Goal: Task Accomplishment & Management: Manage account settings

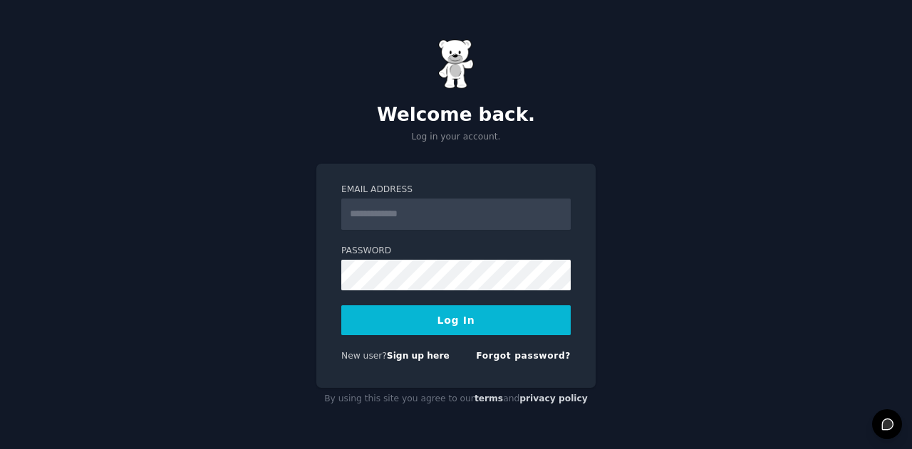
click at [410, 221] on input "Email Address" at bounding box center [455, 214] width 229 height 31
type input "**********"
click at [442, 317] on button "Log In" at bounding box center [455, 321] width 229 height 30
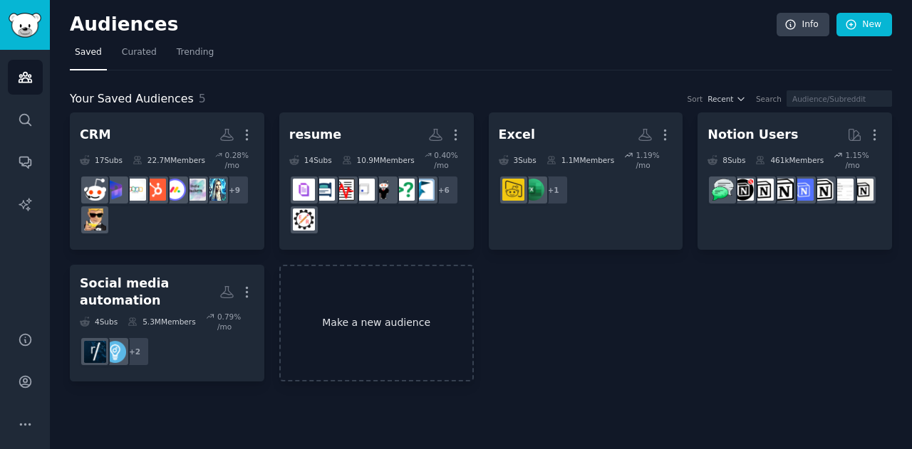
click at [379, 324] on link "Make a new audience" at bounding box center [376, 324] width 194 height 118
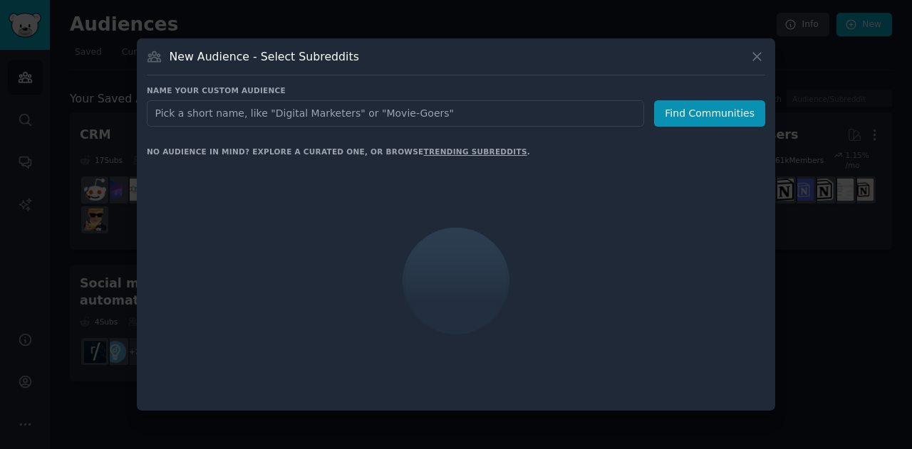
click at [379, 324] on div at bounding box center [456, 281] width 618 height 239
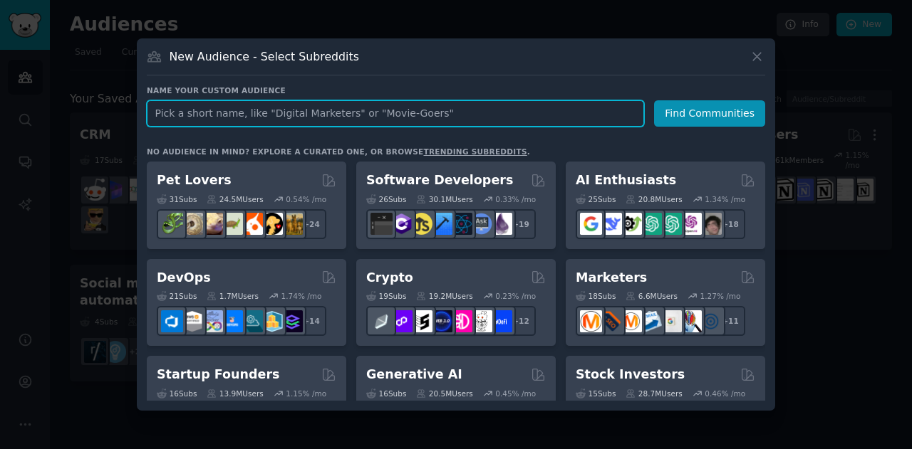
click at [312, 109] on input "text" at bounding box center [395, 113] width 497 height 26
type input "AI Spanish"
click button "Find Communities" at bounding box center [709, 113] width 111 height 26
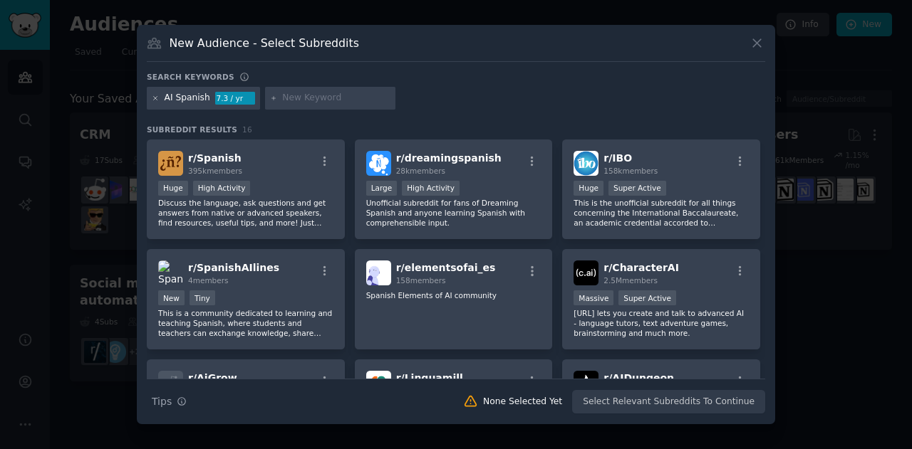
click at [152, 95] on icon at bounding box center [156, 99] width 8 height 8
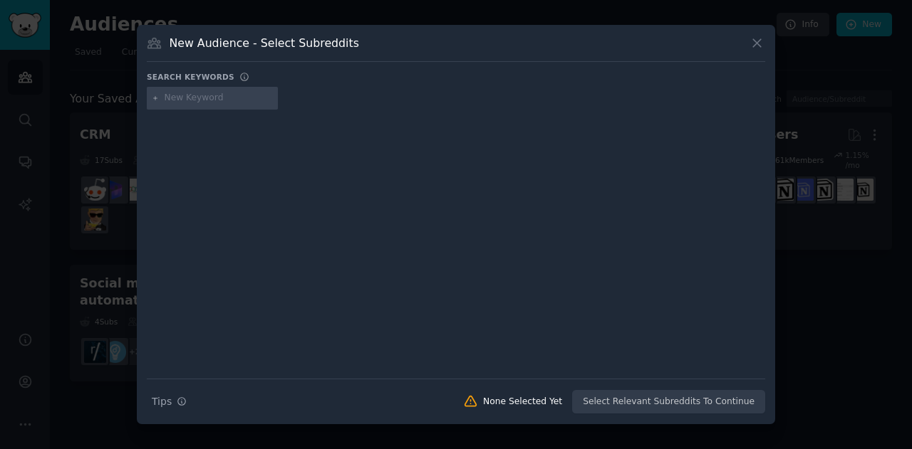
click at [152, 95] on icon at bounding box center [156, 99] width 8 height 8
click at [170, 95] on input "text" at bounding box center [219, 98] width 108 height 13
type input "AI tools"
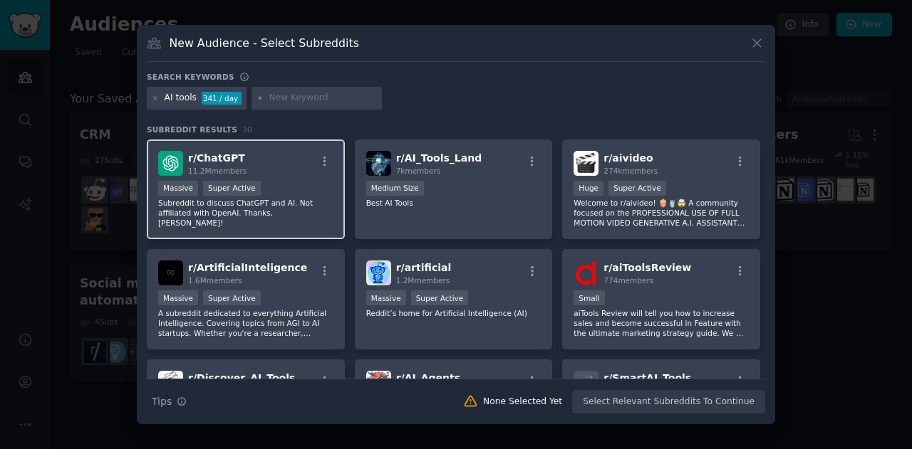
click at [291, 195] on div ">= 95th percentile for submissions / day Massive Super Active" at bounding box center [245, 190] width 175 height 18
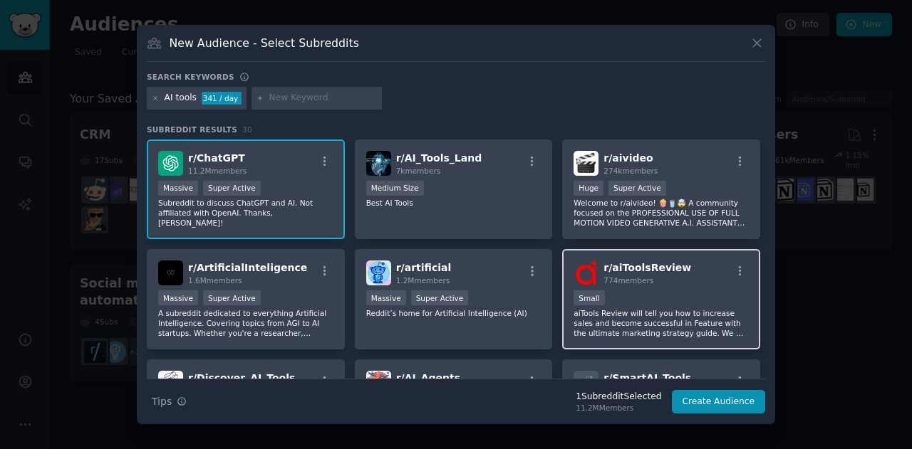
click at [566, 288] on div "r/ aiToolsReview 774 members Small aiTools Review will tell you how to increase…" at bounding box center [661, 299] width 198 height 100
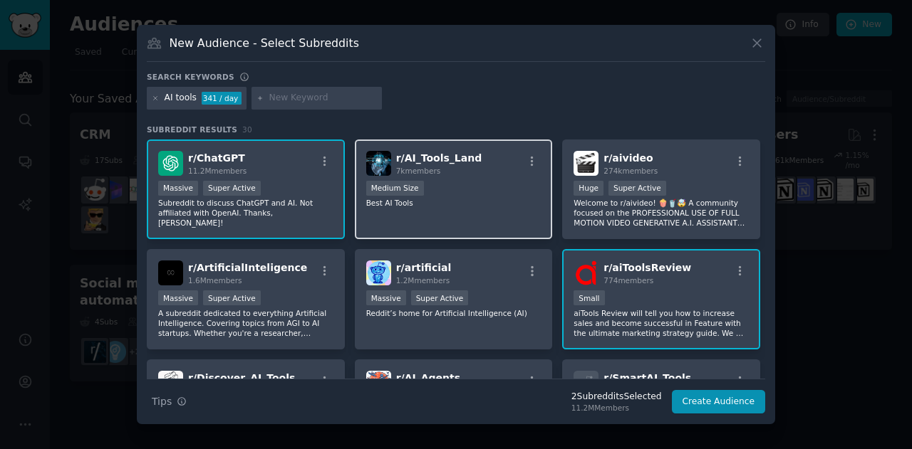
click at [449, 226] on div "r/ AI_Tools_Land 7k members Medium Size Best AI Tools" at bounding box center [454, 190] width 198 height 100
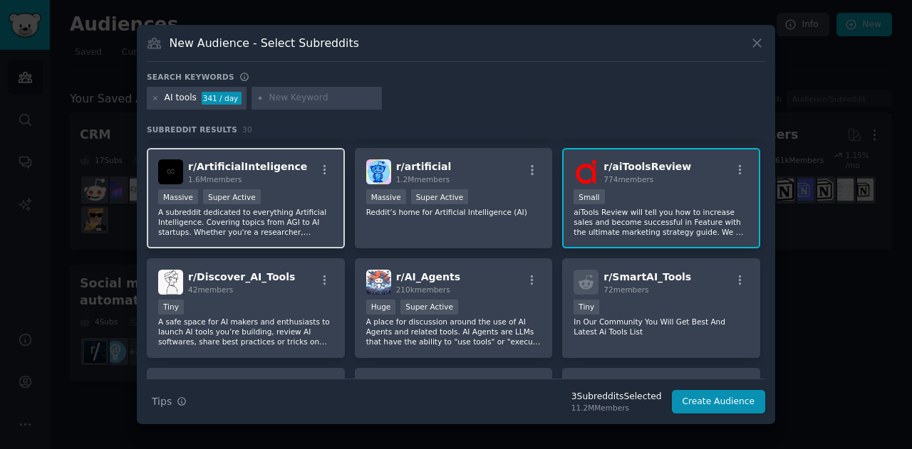
scroll to position [102, 0]
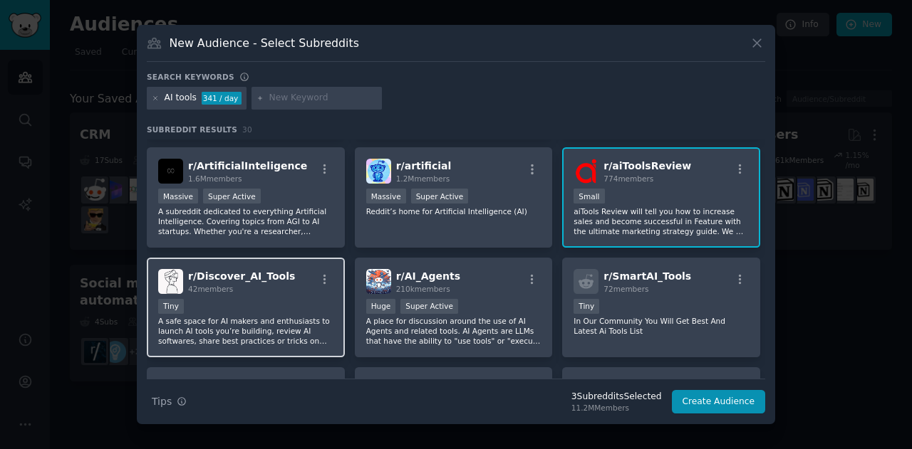
click at [296, 273] on div "r/ Discover_AI_Tools 42 members" at bounding box center [245, 281] width 175 height 25
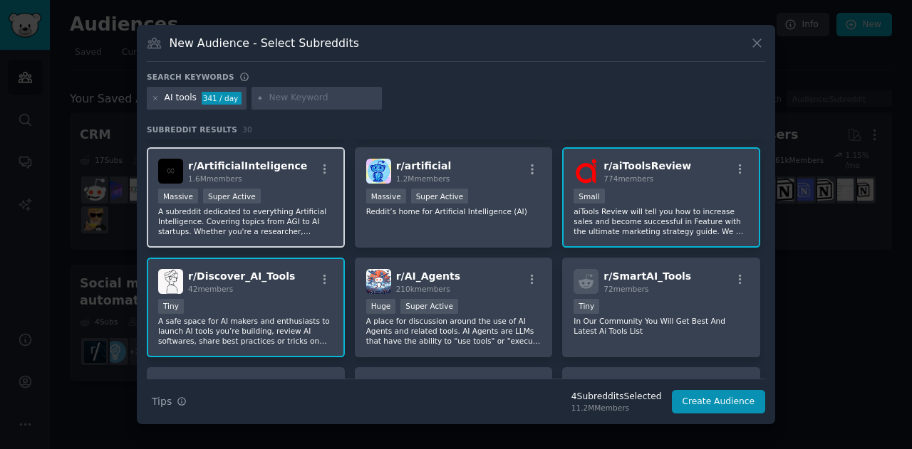
click at [287, 208] on p "A subreddit dedicated to everything Artificial Intelligence. Covering topics fr…" at bounding box center [245, 222] width 175 height 30
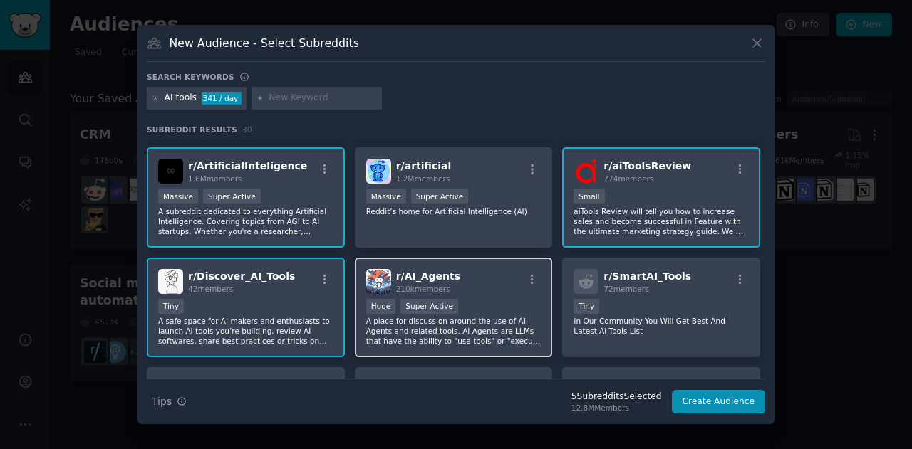
click at [503, 270] on div "r/ AI_Agents 210k members" at bounding box center [453, 281] width 175 height 25
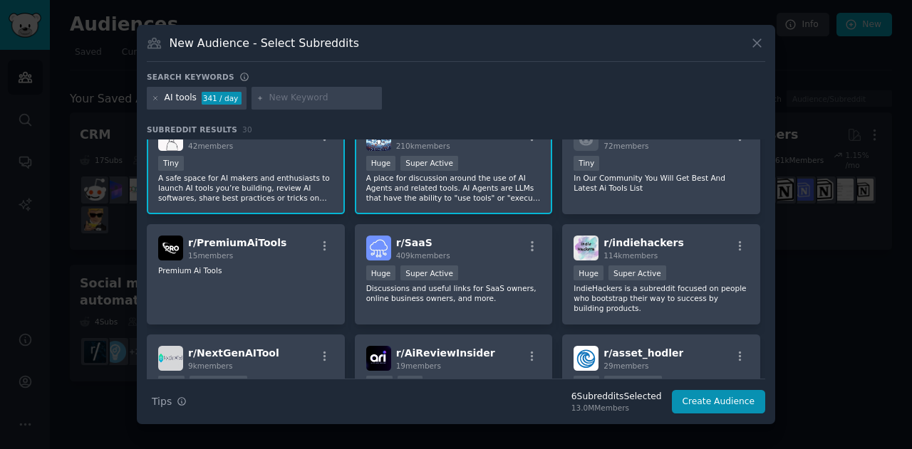
scroll to position [246, 0]
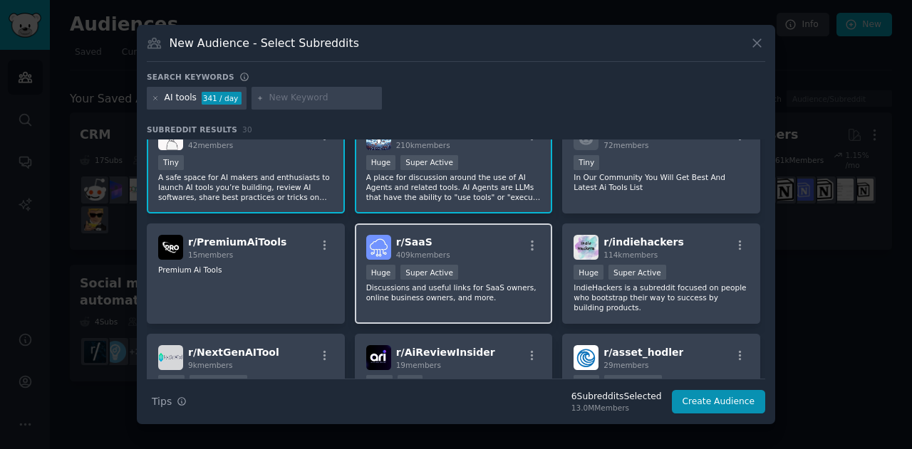
click at [459, 263] on div "r/ SaaS 409k members >= 95th percentile for submissions / day Huge Super Active…" at bounding box center [454, 274] width 198 height 100
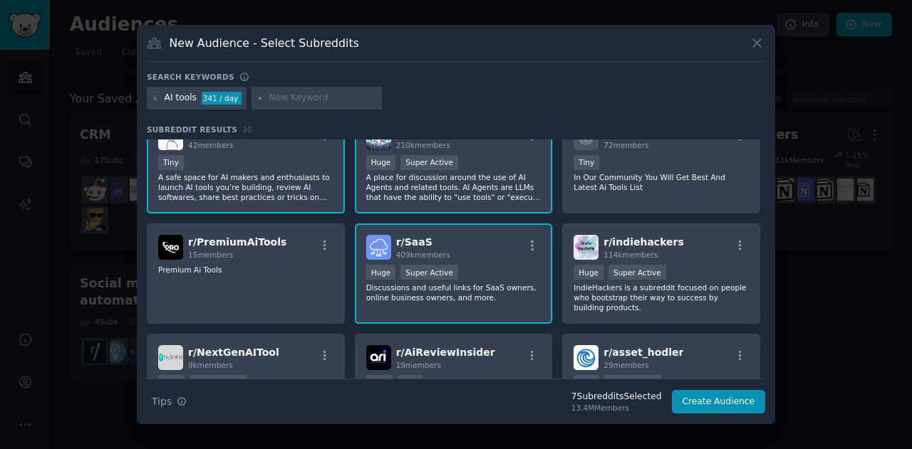
scroll to position [311, 0]
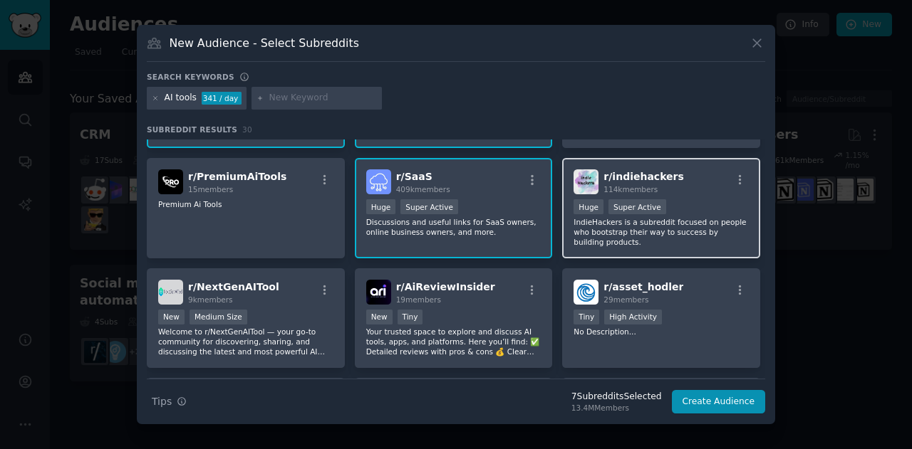
click at [606, 175] on span "r/ indiehackers" at bounding box center [643, 176] width 80 height 11
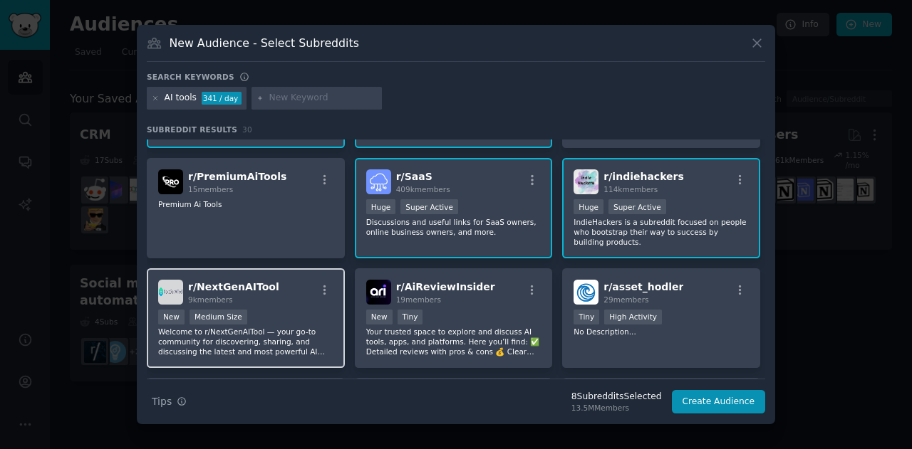
click at [312, 291] on div "r/ NextGenAITool 9k members" at bounding box center [245, 292] width 175 height 25
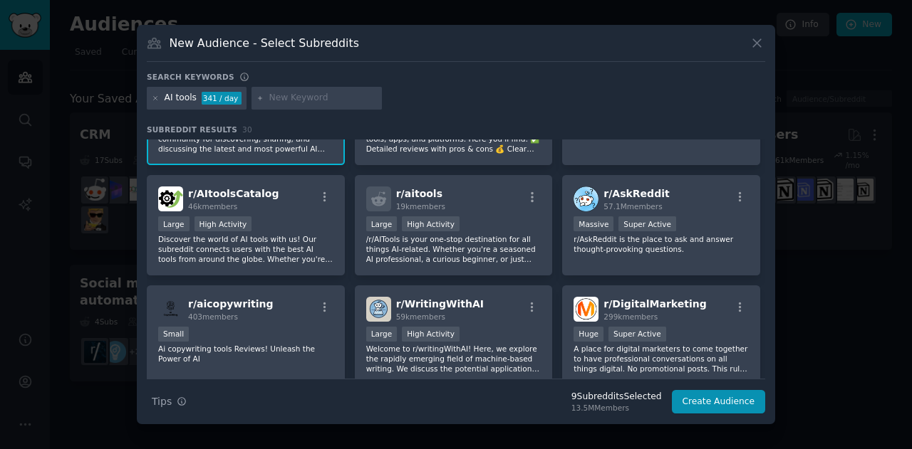
scroll to position [515, 0]
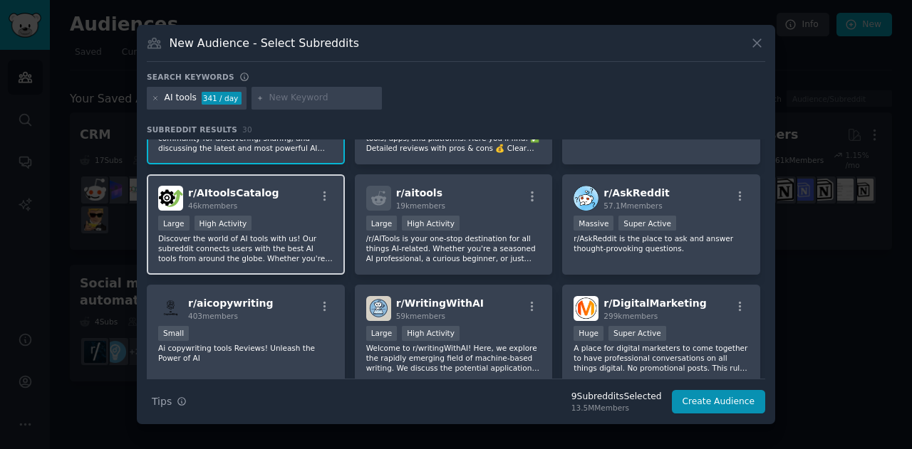
click at [301, 216] on div "Large High Activity" at bounding box center [245, 225] width 175 height 18
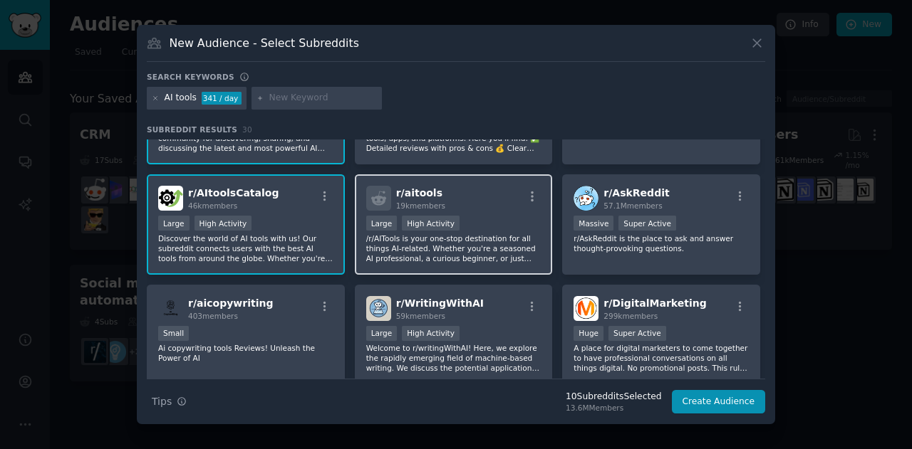
click at [422, 248] on p "/r/AITools is your one-stop destination for all things AI-related. Whether you'…" at bounding box center [453, 249] width 175 height 30
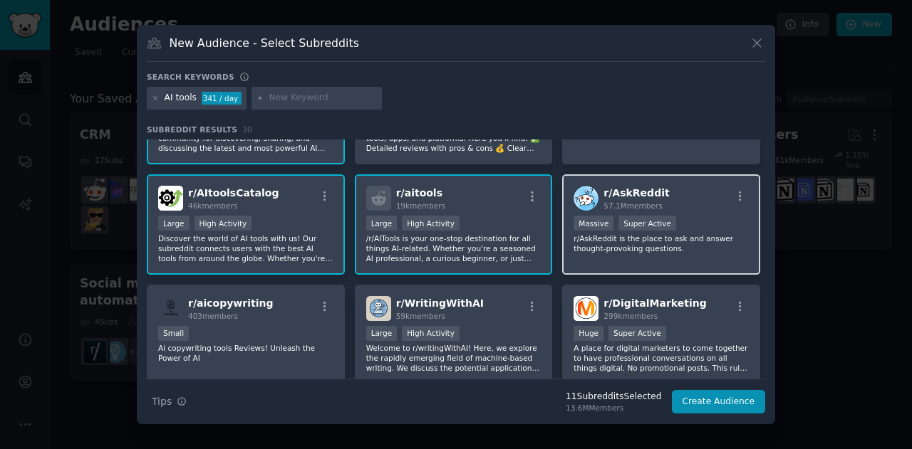
click at [601, 259] on div "r/ AskReddit 57.1M members Massive Super Active r/AskReddit is the place to ask…" at bounding box center [661, 224] width 198 height 100
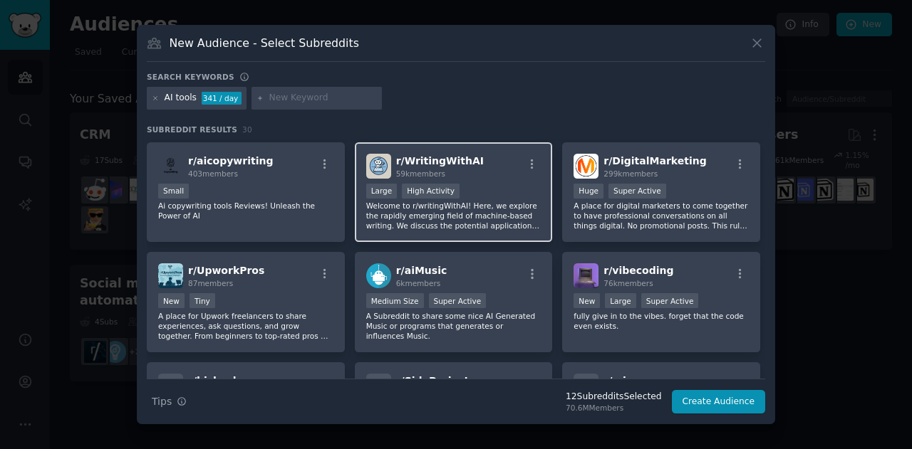
scroll to position [664, 0]
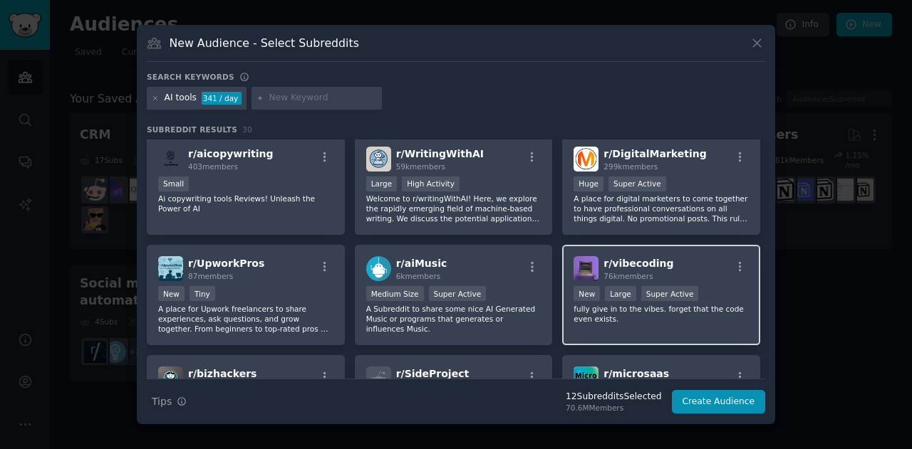
click at [653, 314] on div "r/ vibecoding 76k members New Large Super Active fully give in to the vibes. fo…" at bounding box center [661, 295] width 198 height 100
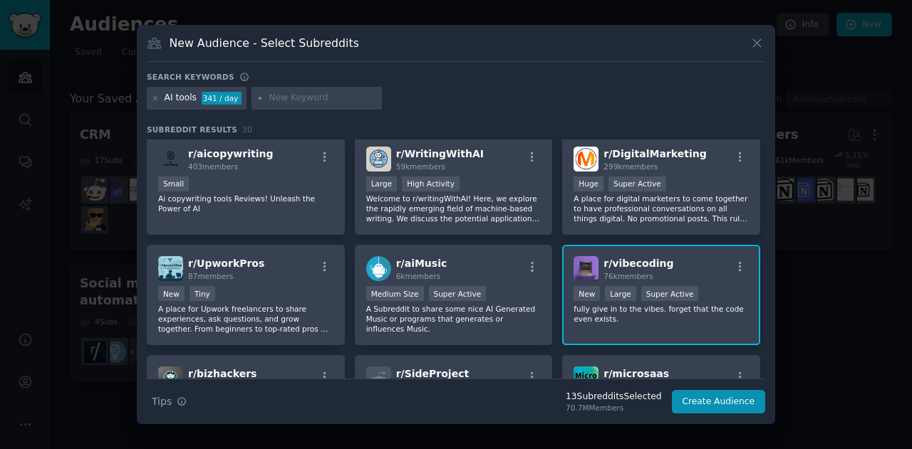
scroll to position [778, 0]
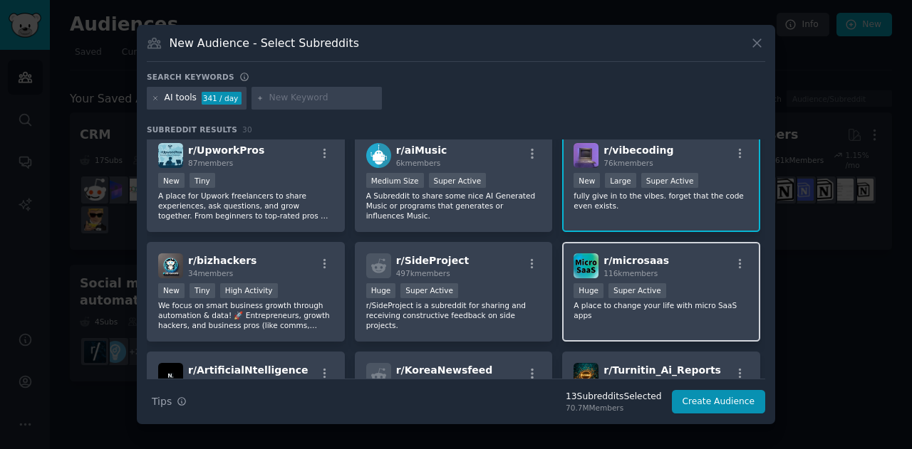
click at [664, 330] on div "r/ microsaas 116k members Huge Super Active A place to change your life with mi…" at bounding box center [661, 292] width 198 height 100
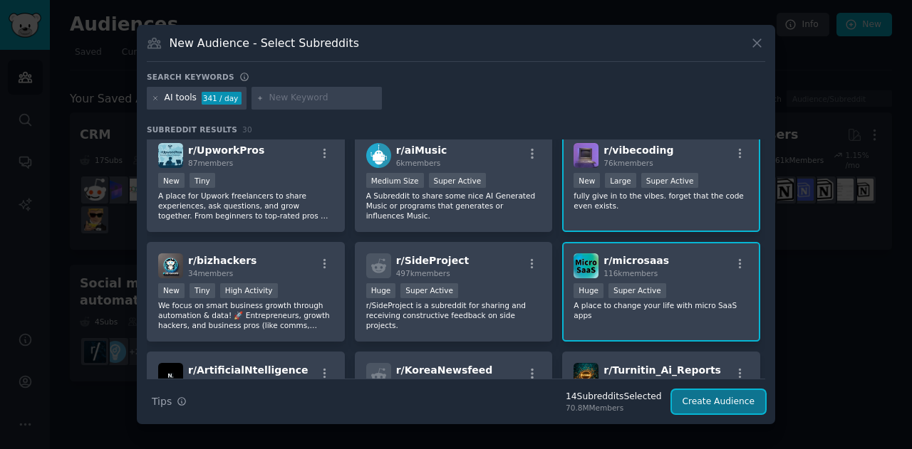
click at [716, 404] on button "Create Audience" at bounding box center [719, 402] width 94 height 24
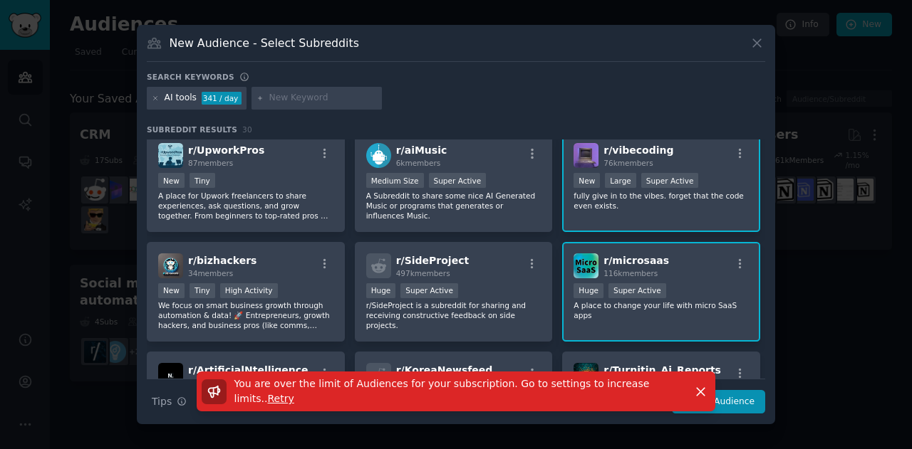
click at [719, 286] on div "Huge Super Active" at bounding box center [660, 292] width 175 height 18
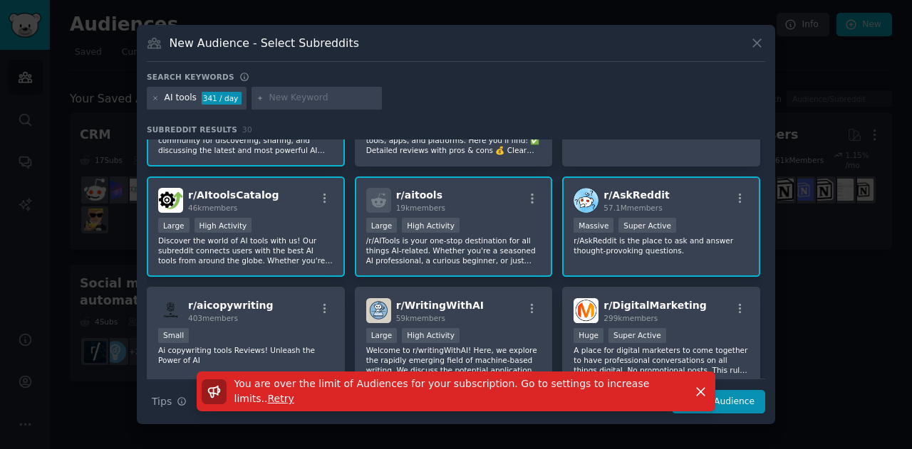
scroll to position [511, 0]
click at [404, 237] on p "/r/AITools is your one-stop destination for all things AI-related. Whether you'…" at bounding box center [453, 252] width 175 height 30
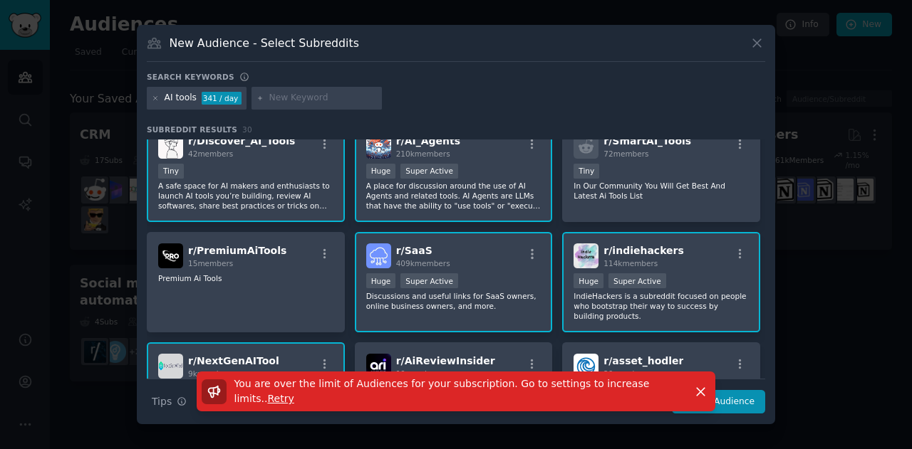
scroll to position [239, 0]
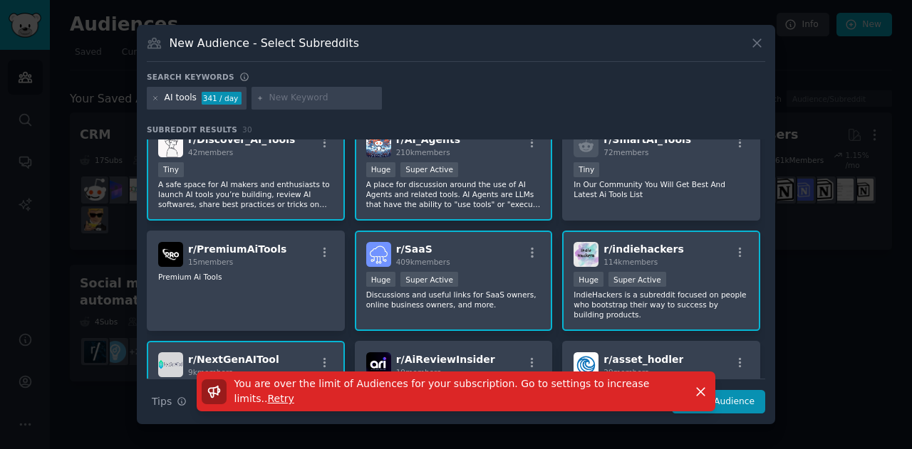
click at [501, 254] on div "r/ SaaS 409k members" at bounding box center [453, 254] width 175 height 25
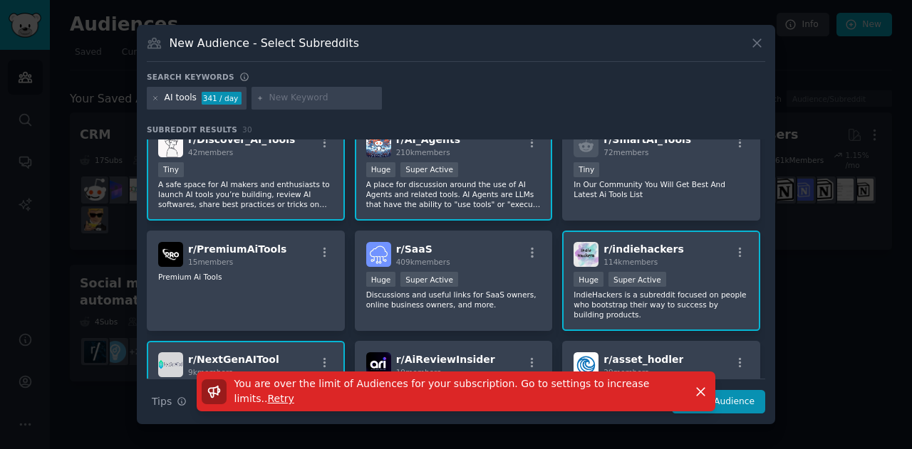
click at [734, 403] on div "You are over the limit of Audiences for your subscription. Go to settings to in…" at bounding box center [456, 392] width 558 height 40
click at [697, 393] on icon "button" at bounding box center [700, 392] width 15 height 15
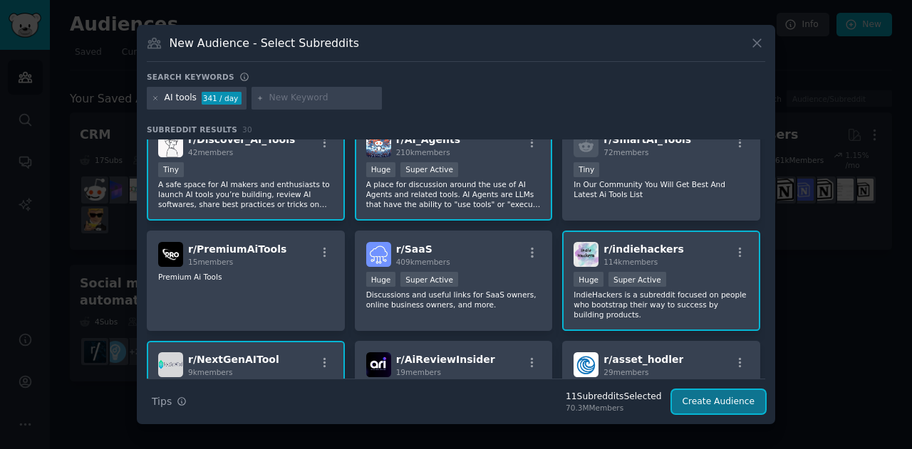
click at [699, 398] on button "Create Audience" at bounding box center [719, 402] width 94 height 24
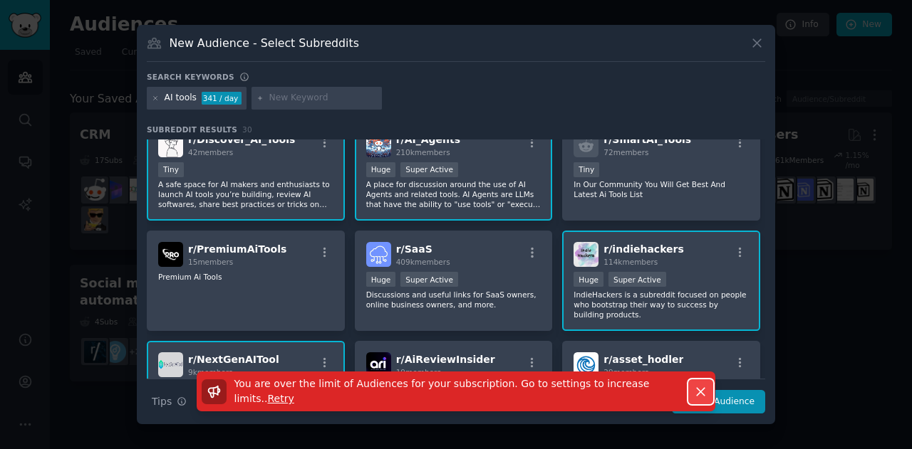
click at [694, 397] on icon "button" at bounding box center [700, 392] width 15 height 15
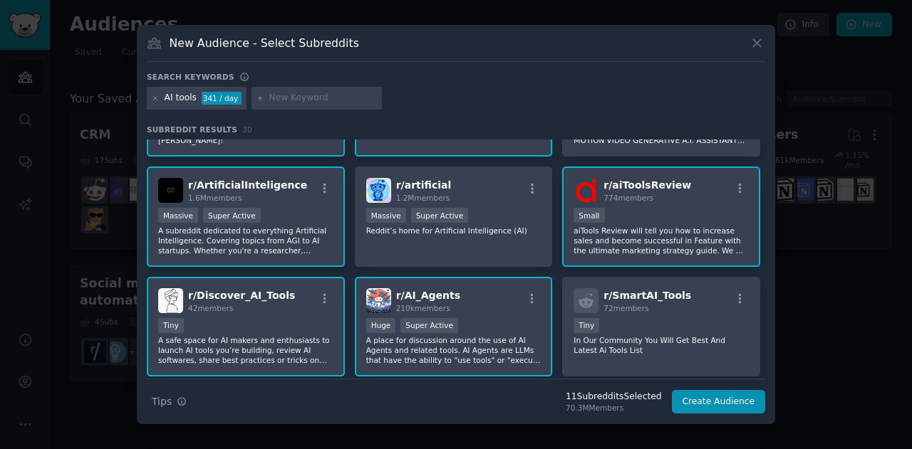
scroll to position [81, 0]
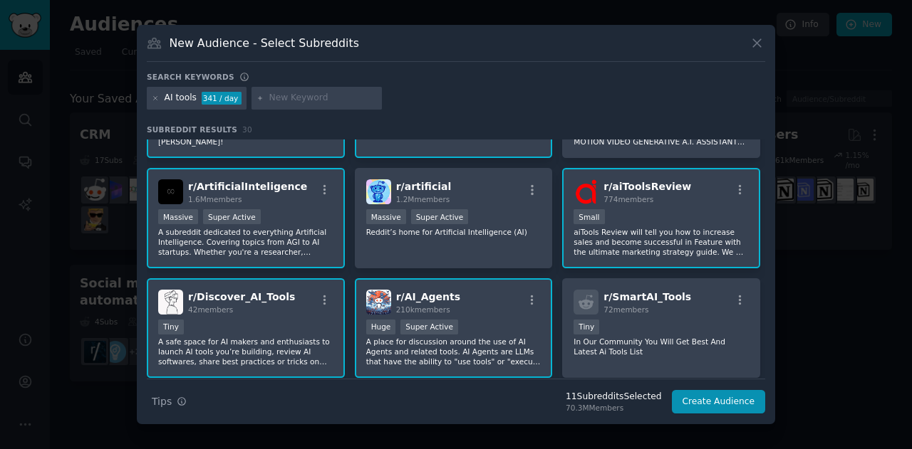
click at [625, 226] on div "Small" at bounding box center [660, 218] width 175 height 18
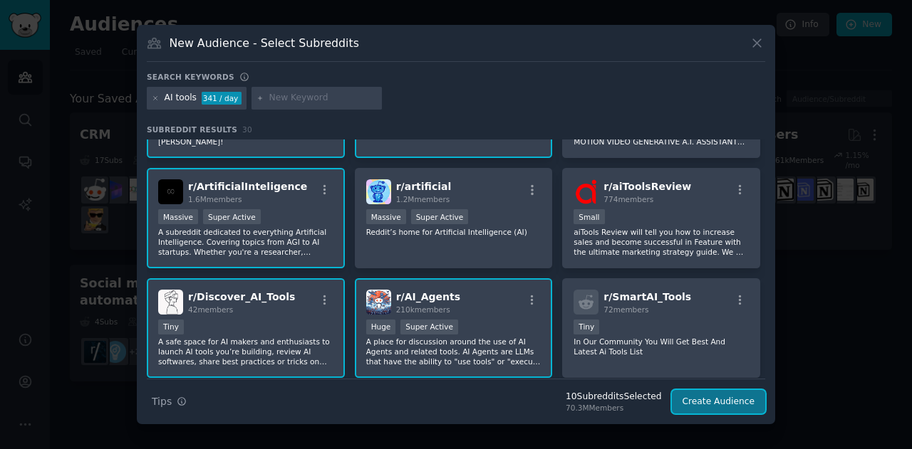
click at [706, 399] on button "Create Audience" at bounding box center [719, 402] width 94 height 24
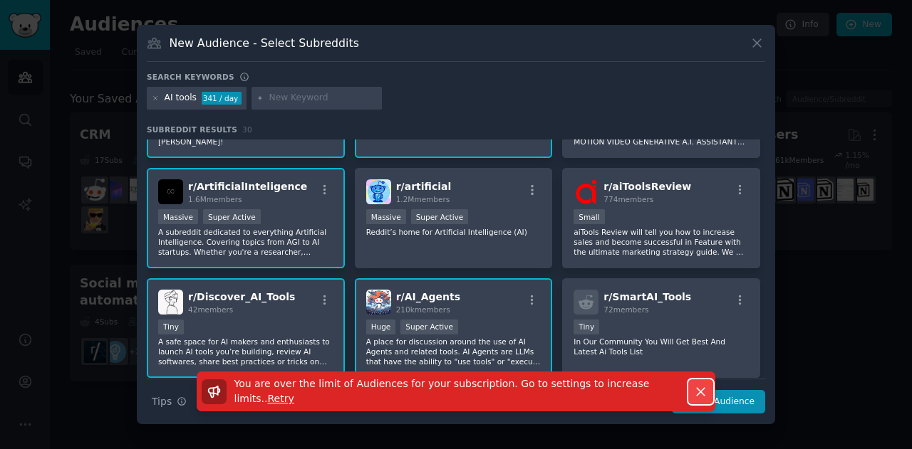
click at [693, 387] on icon "button" at bounding box center [700, 392] width 15 height 15
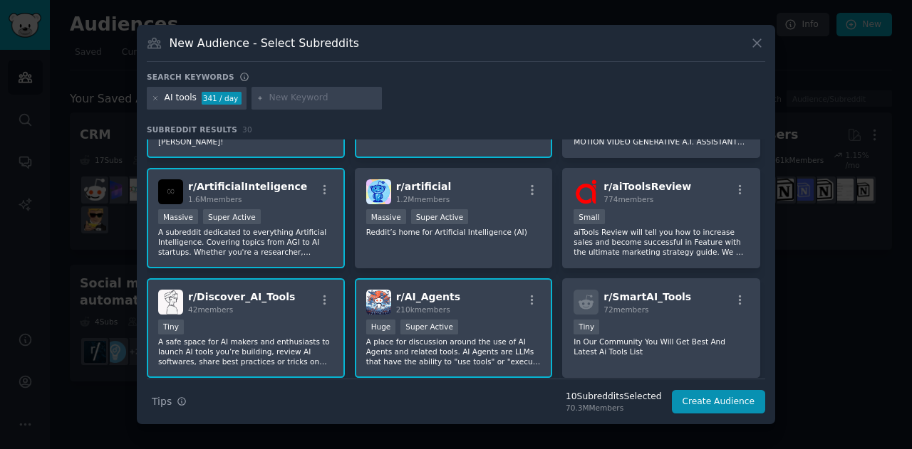
click at [490, 320] on div "Huge Super Active" at bounding box center [453, 329] width 175 height 18
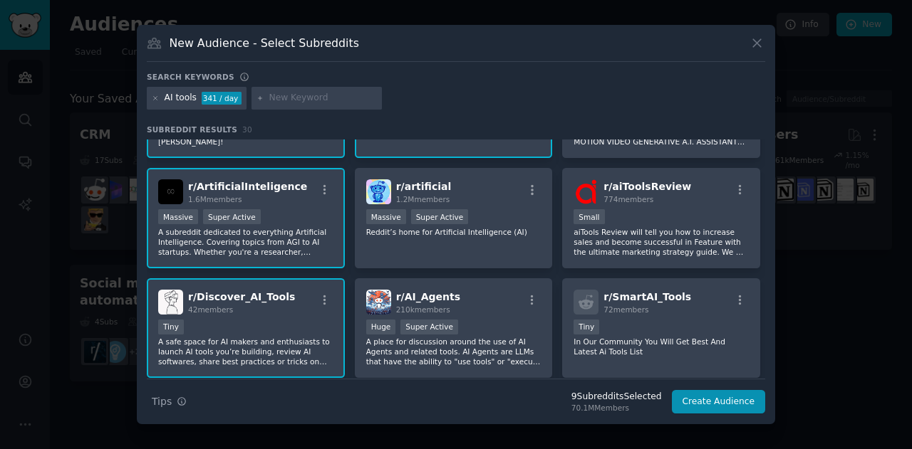
click at [202, 351] on p "A safe space for AI makers and enthusiasts to launch AI tools you’re building, …" at bounding box center [245, 352] width 175 height 30
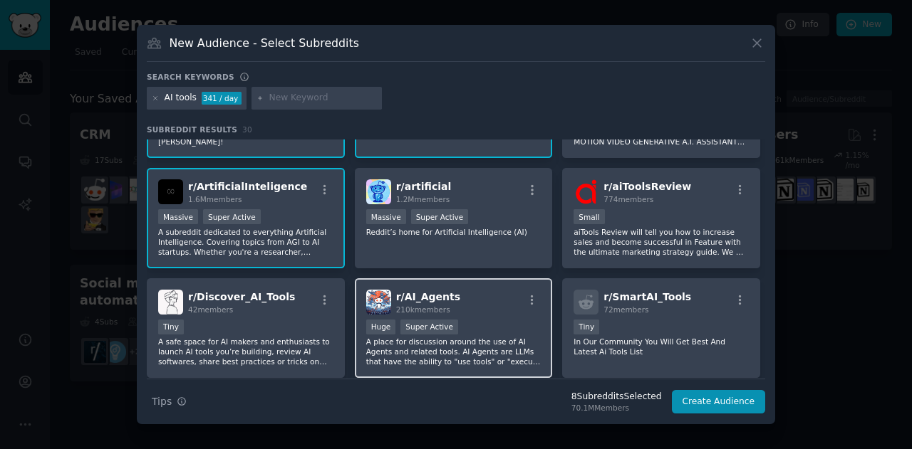
click at [413, 351] on p "A place for discussion around the use of AI Agents and related tools. AI Agents…" at bounding box center [453, 352] width 175 height 30
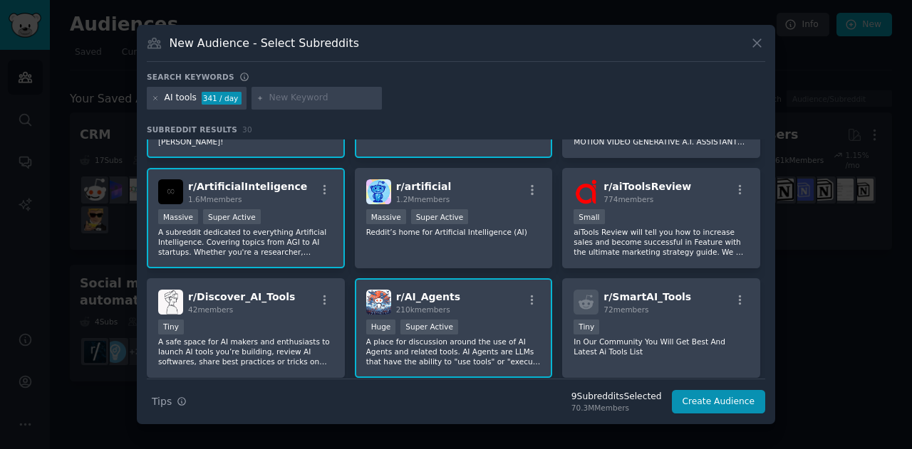
scroll to position [0, 0]
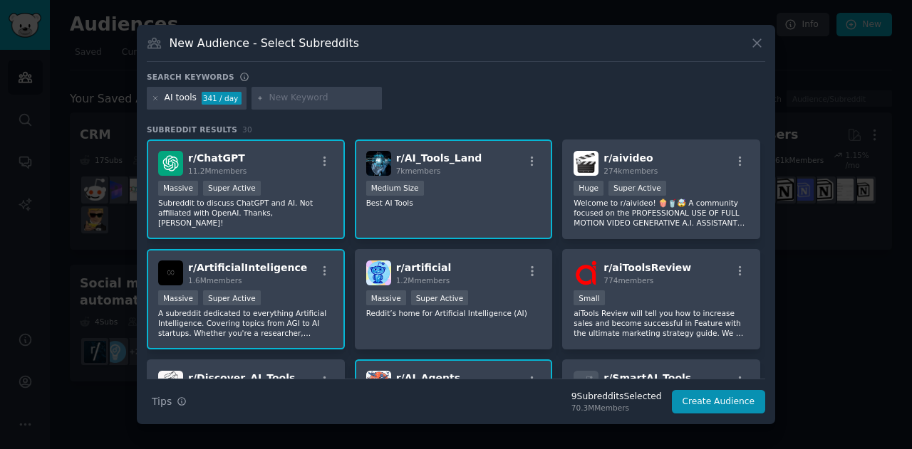
click at [482, 199] on p "Best AI Tools" at bounding box center [453, 203] width 175 height 10
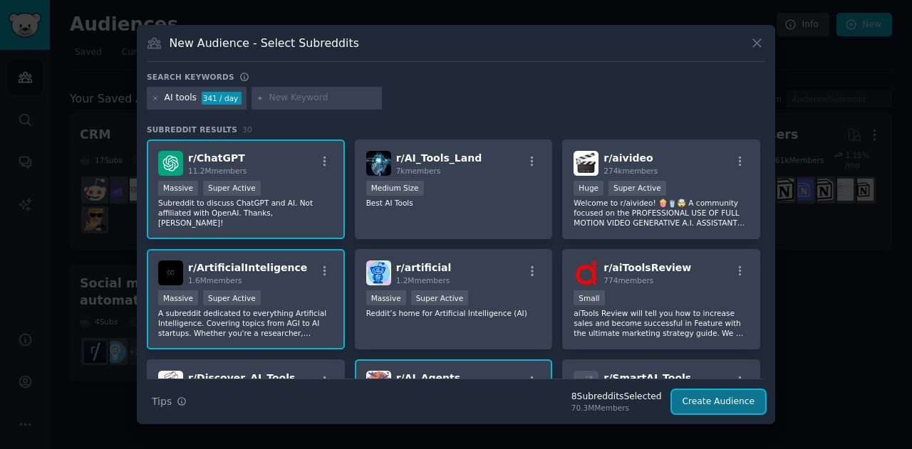
click at [691, 400] on button "Create Audience" at bounding box center [719, 402] width 94 height 24
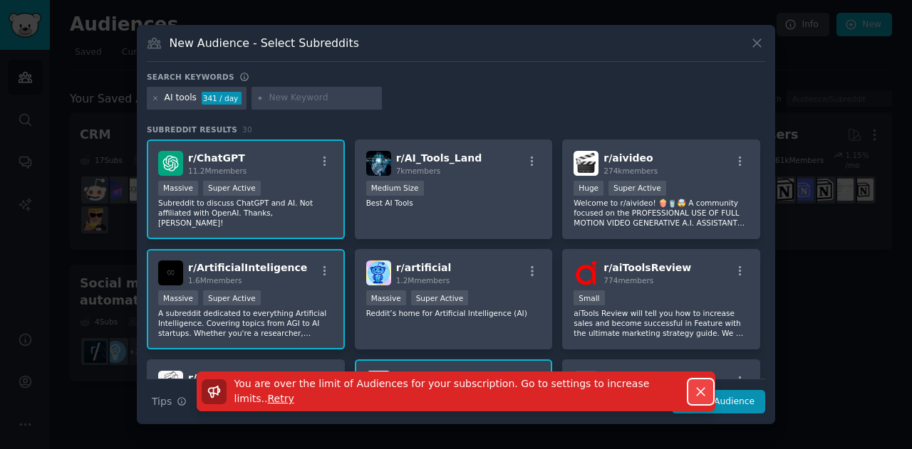
click at [689, 388] on button "Dismiss" at bounding box center [700, 392] width 25 height 25
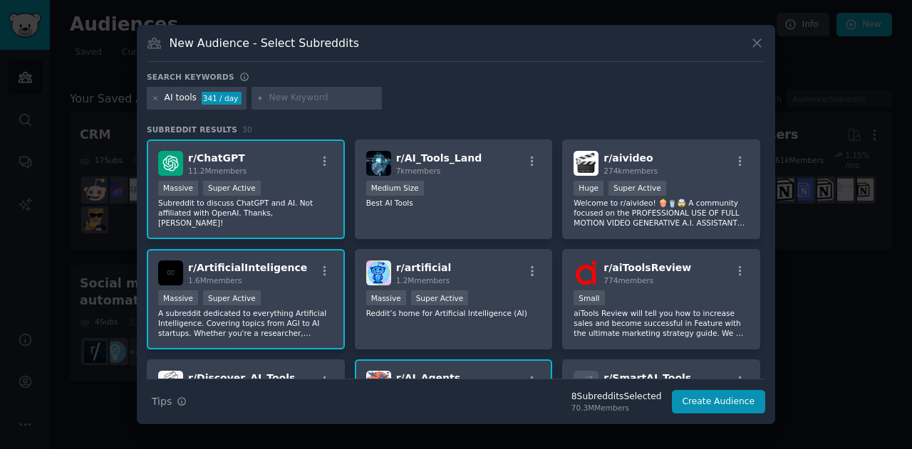
click at [322, 302] on div "Massive Super Active" at bounding box center [245, 300] width 175 height 18
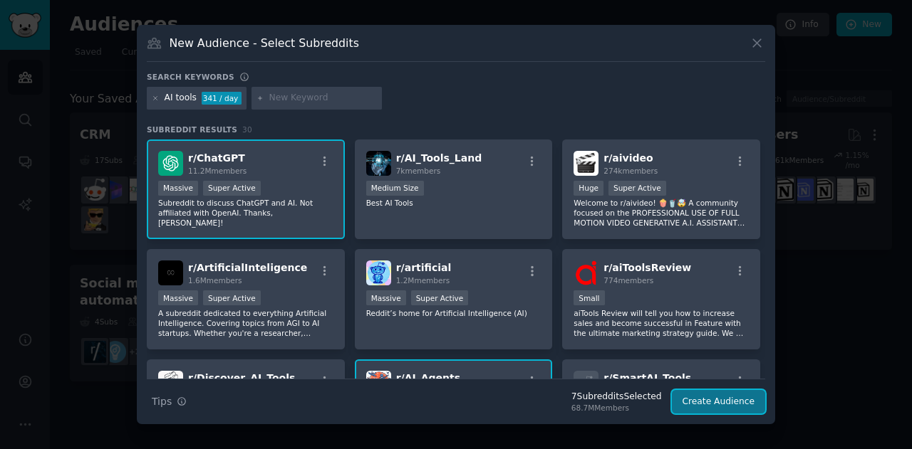
click at [726, 411] on button "Create Audience" at bounding box center [719, 402] width 94 height 24
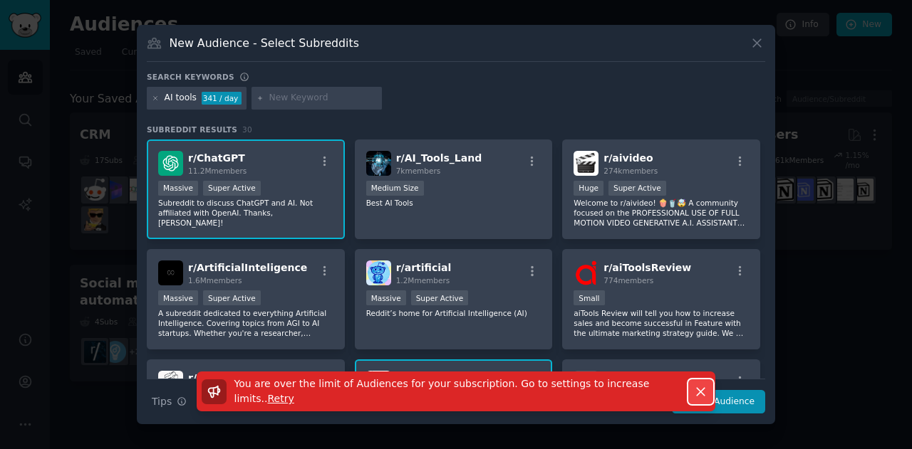
click at [695, 394] on icon "button" at bounding box center [700, 392] width 15 height 15
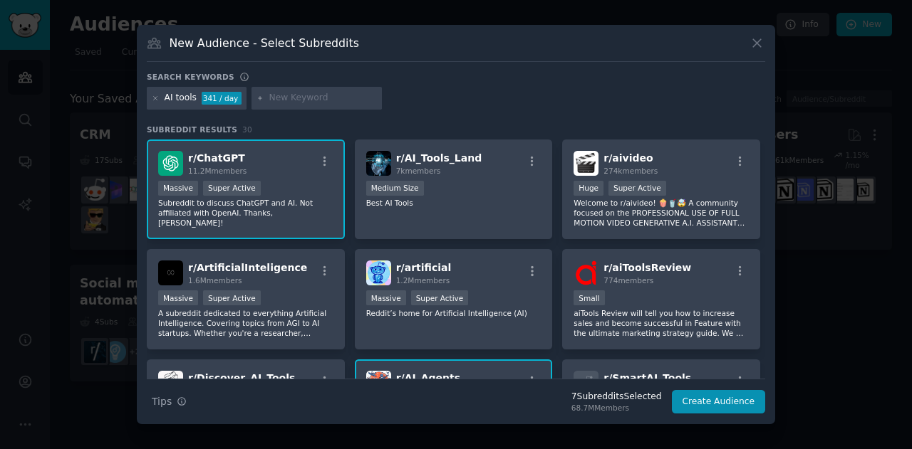
click at [286, 209] on p "Subreddit to discuss ChatGPT and AI. Not affiliated with OpenAI. Thanks, Nat!" at bounding box center [245, 213] width 175 height 30
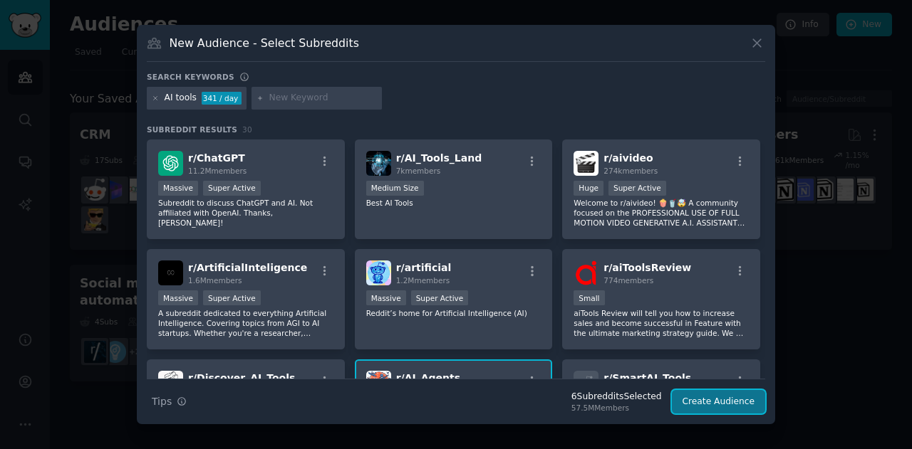
click at [699, 402] on button "Create Audience" at bounding box center [719, 402] width 94 height 24
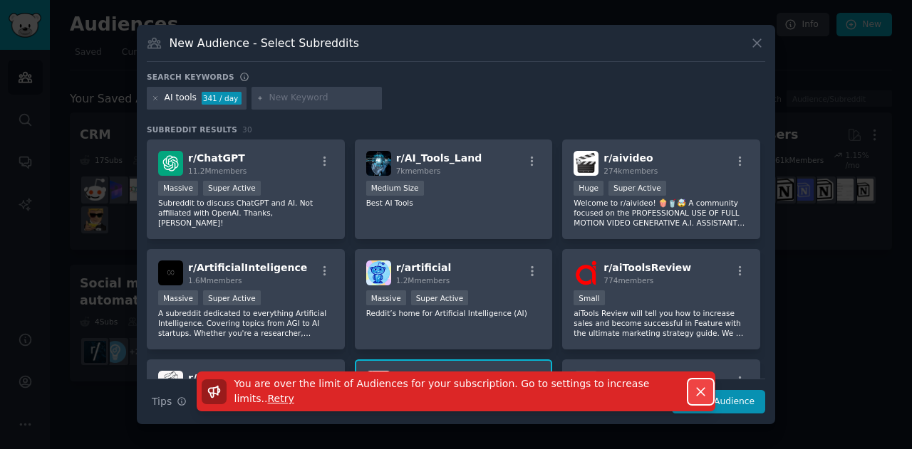
click at [698, 398] on icon "button" at bounding box center [700, 392] width 15 height 15
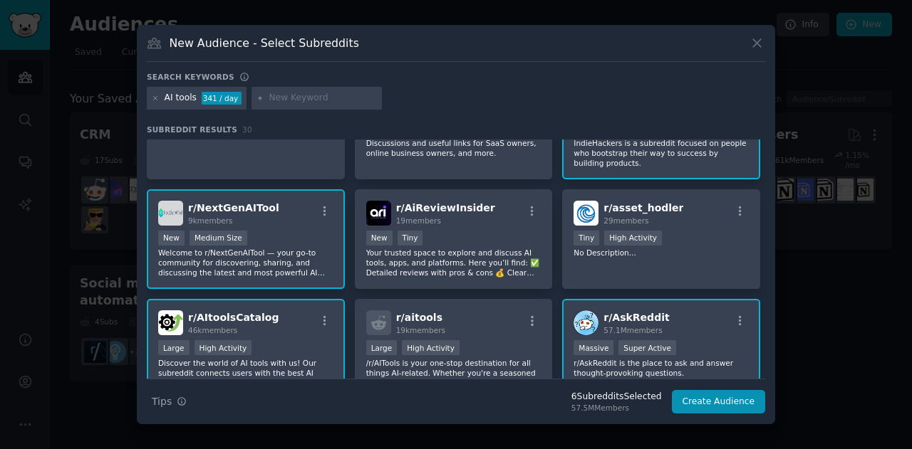
scroll to position [412, 0]
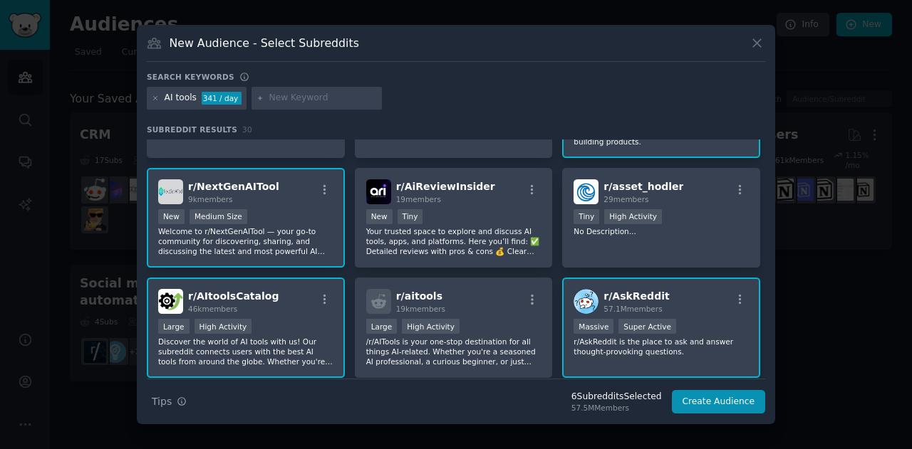
click at [291, 214] on div "New Medium Size" at bounding box center [245, 218] width 175 height 18
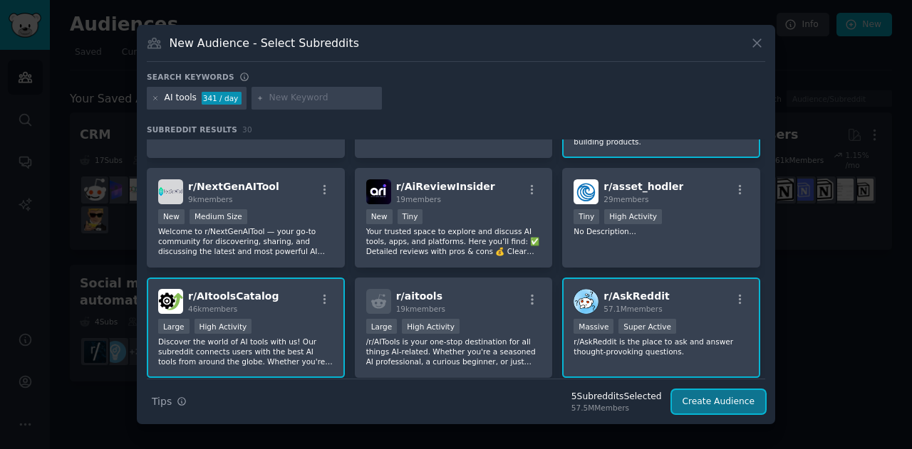
click at [704, 407] on button "Create Audience" at bounding box center [719, 402] width 94 height 24
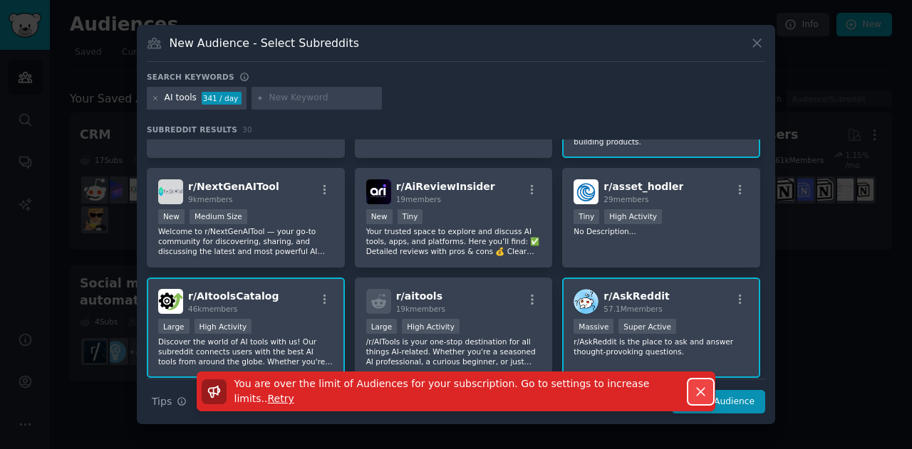
click at [689, 384] on button "Dismiss" at bounding box center [700, 392] width 25 height 25
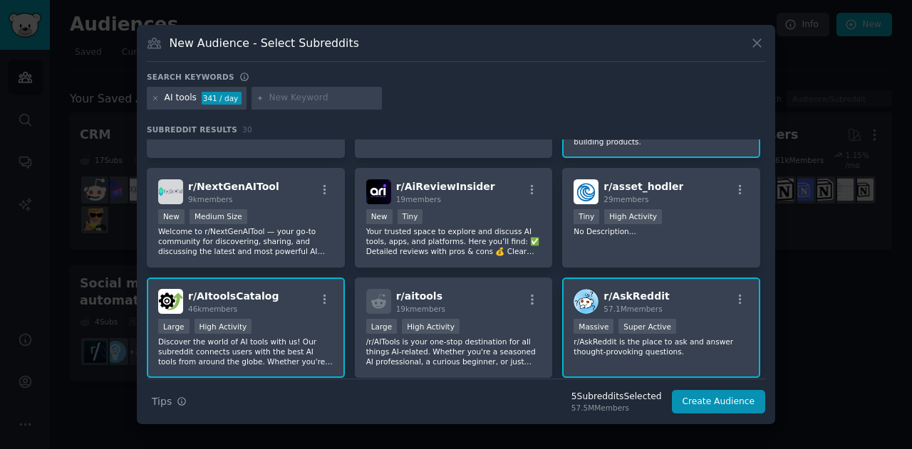
click at [659, 340] on p "r/AskReddit is the place to ask and answer thought-provoking questions." at bounding box center [660, 347] width 175 height 20
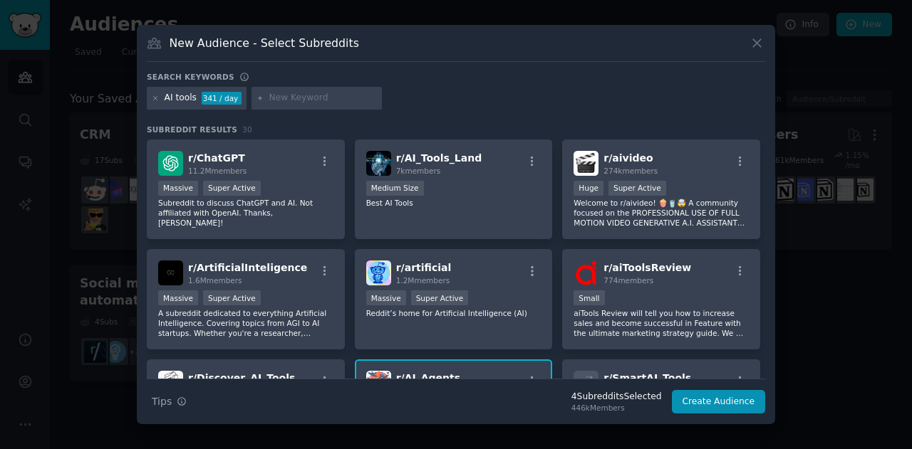
scroll to position [4, 0]
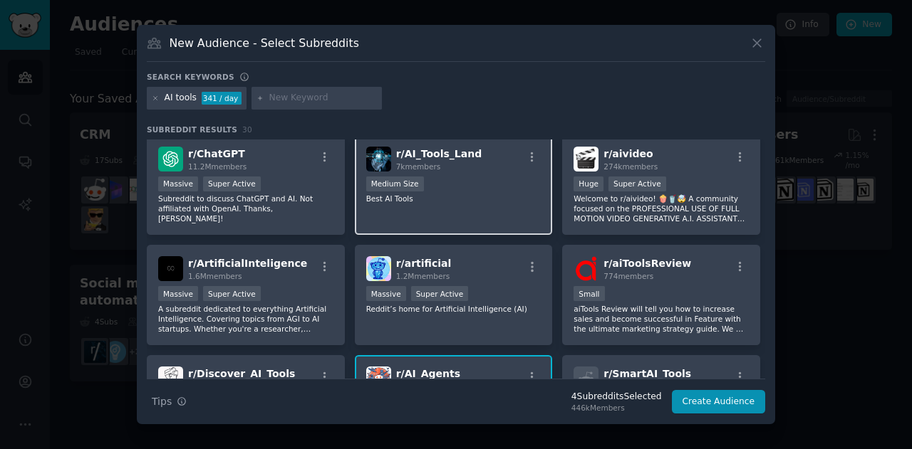
click at [431, 204] on div "r/ AI_Tools_Land 7k members Medium Size Best AI Tools" at bounding box center [454, 185] width 198 height 100
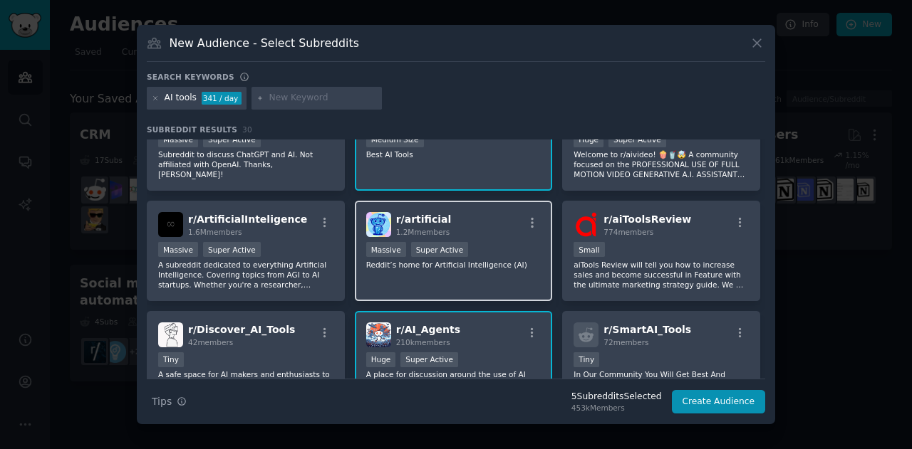
scroll to position [60, 0]
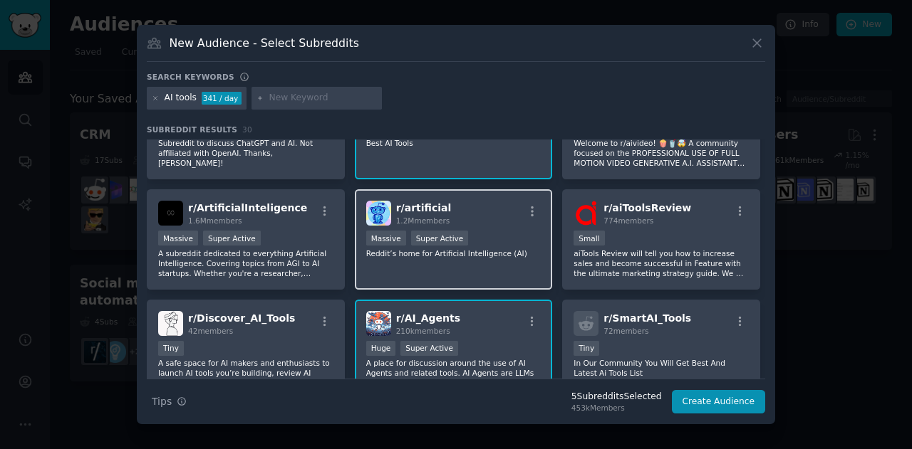
click at [389, 253] on p "Reddit’s home for Artificial Intelligence (AI)" at bounding box center [453, 254] width 175 height 10
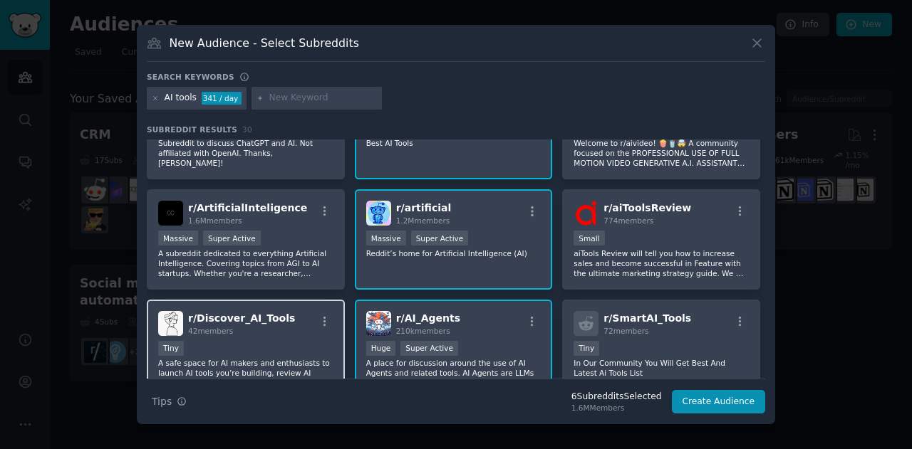
scroll to position [157, 0]
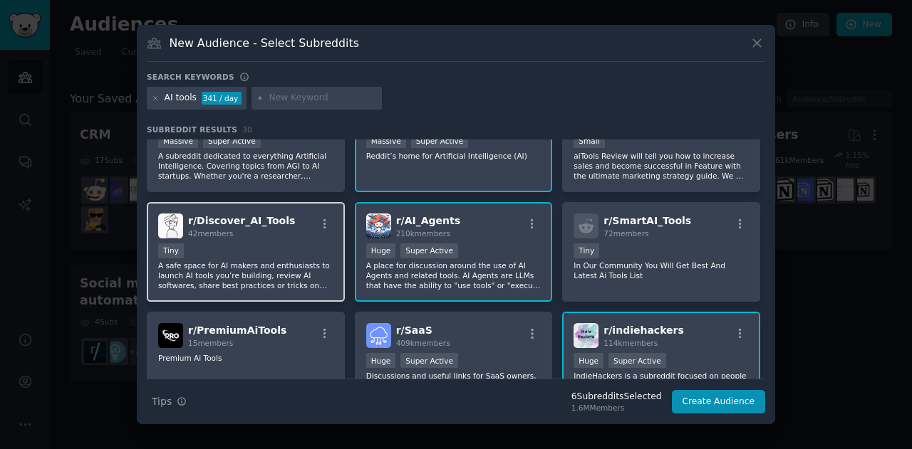
click at [269, 264] on p "A safe space for AI makers and enthusiasts to launch AI tools you’re building, …" at bounding box center [245, 276] width 175 height 30
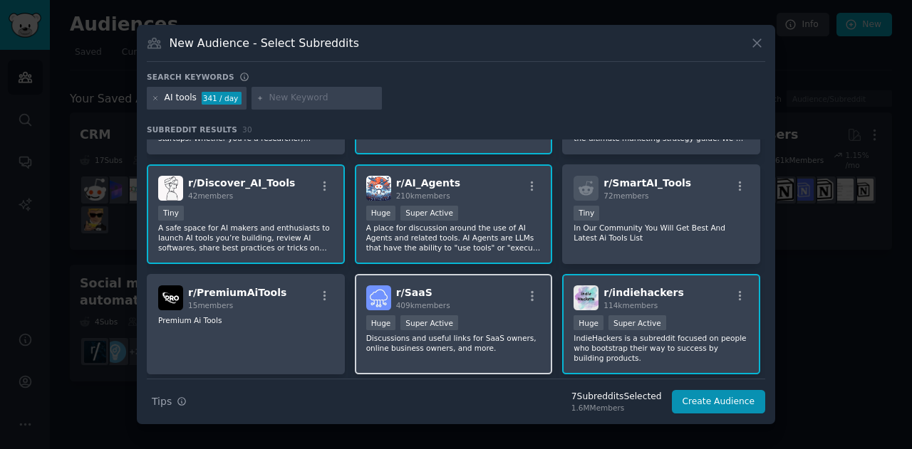
scroll to position [197, 0]
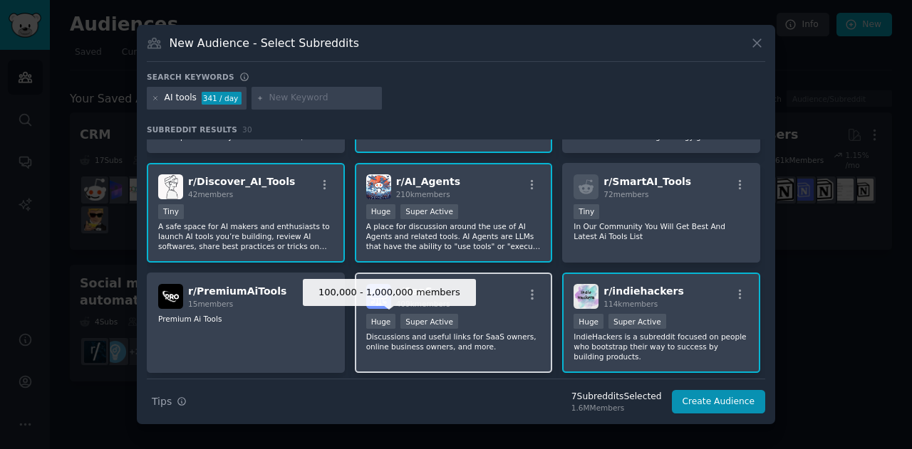
click at [381, 322] on div "Huge" at bounding box center [381, 321] width 30 height 15
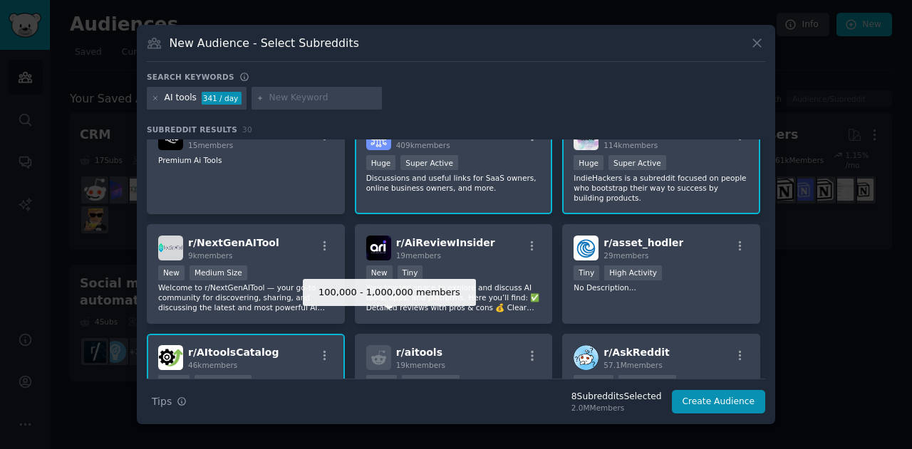
scroll to position [356, 0]
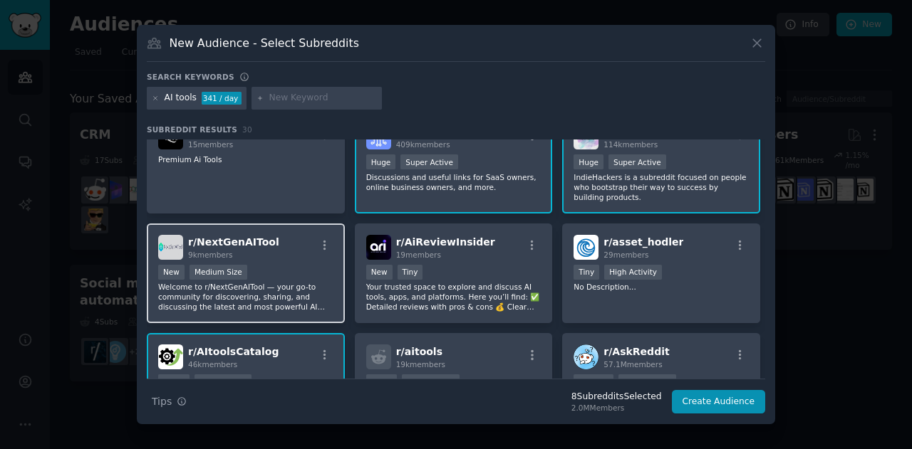
click at [248, 288] on p "Welcome to r/NextGenAITool — your go-to community for discovering, sharing, and…" at bounding box center [245, 297] width 175 height 30
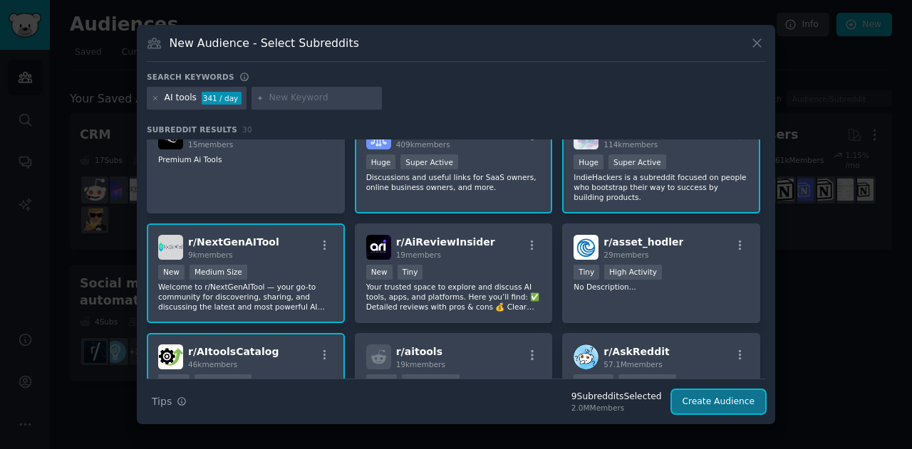
click at [725, 410] on button "Create Audience" at bounding box center [719, 402] width 94 height 24
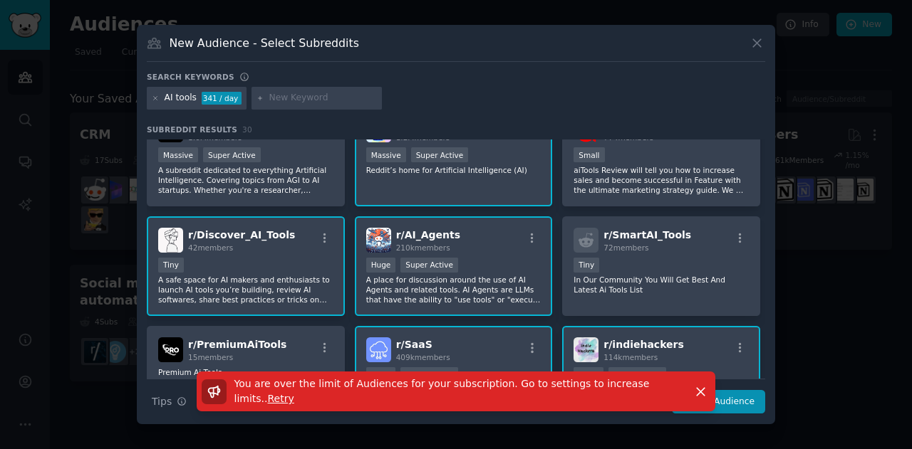
scroll to position [150, 0]
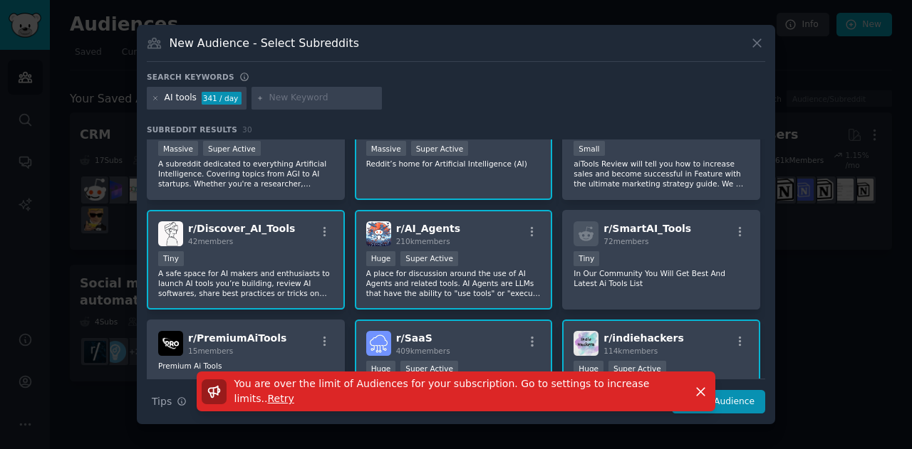
click at [458, 356] on div "r/ SaaS 409k members 100,000 - 1,000,000 members Huge Super Active Discussions …" at bounding box center [454, 370] width 198 height 100
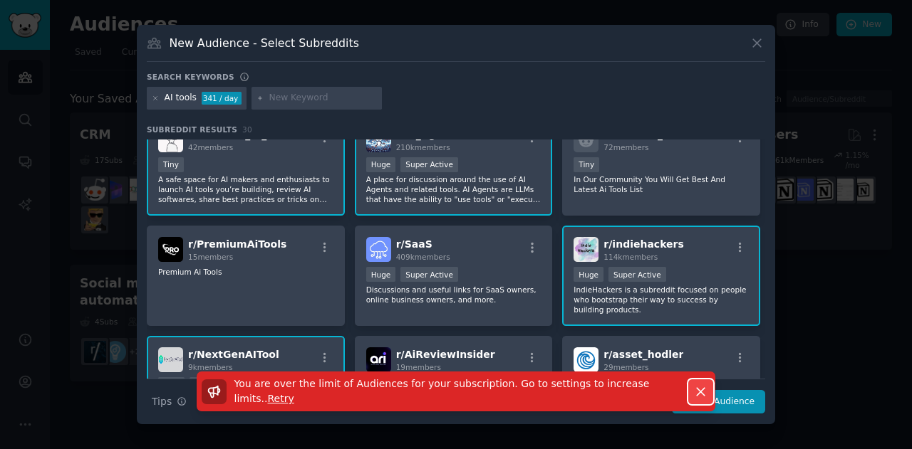
click at [699, 400] on icon "button" at bounding box center [700, 392] width 15 height 15
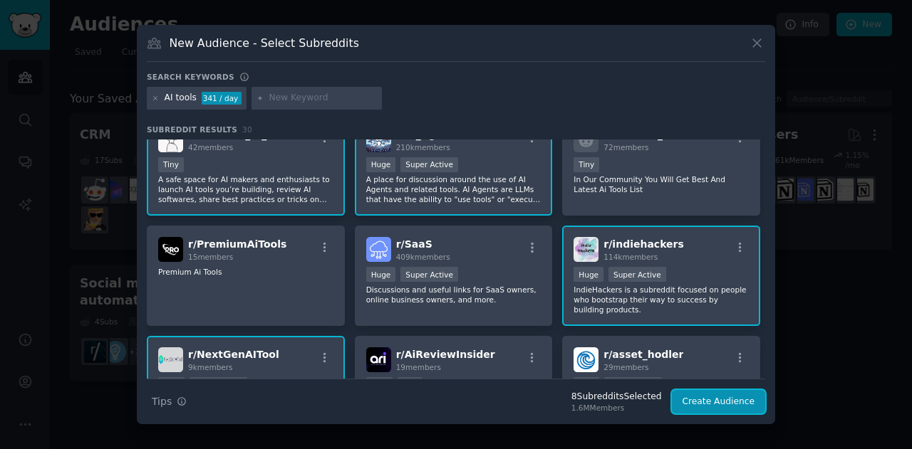
click at [699, 401] on button "Create Audience" at bounding box center [719, 402] width 94 height 24
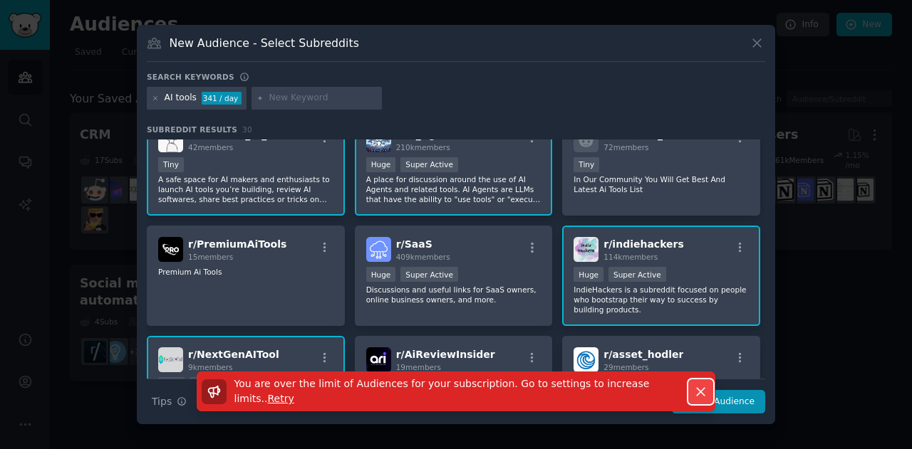
click at [701, 395] on icon "button" at bounding box center [701, 392] width 8 height 8
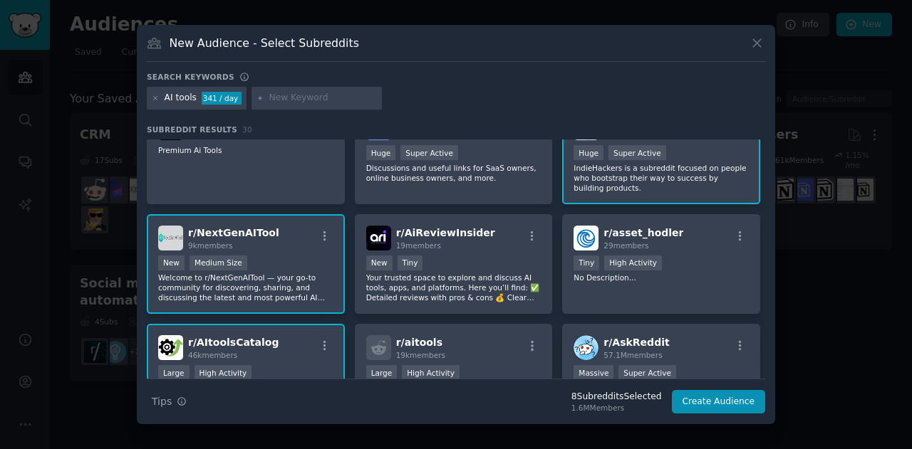
scroll to position [366, 0]
click at [269, 349] on div "r/ AItoolsCatalog 46k members" at bounding box center [245, 347] width 175 height 25
click at [269, 283] on p "Welcome to r/NextGenAITool — your go-to community for discovering, sharing, and…" at bounding box center [245, 287] width 175 height 30
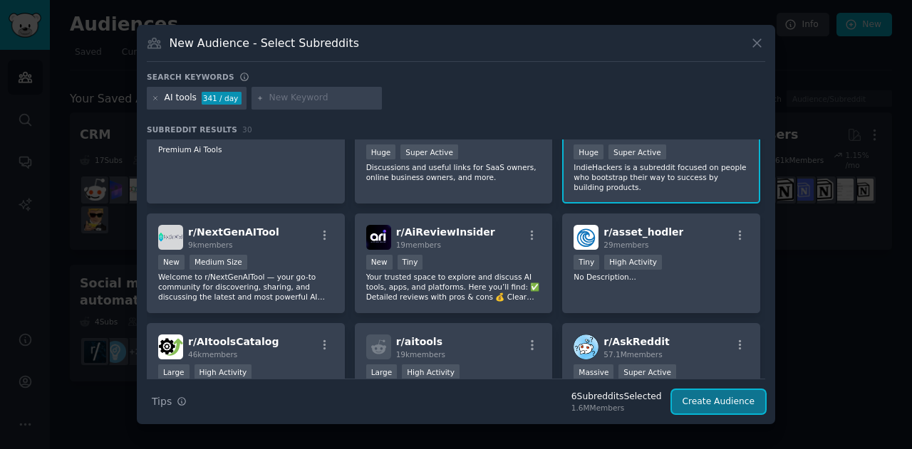
click at [701, 396] on button "Create Audience" at bounding box center [719, 402] width 94 height 24
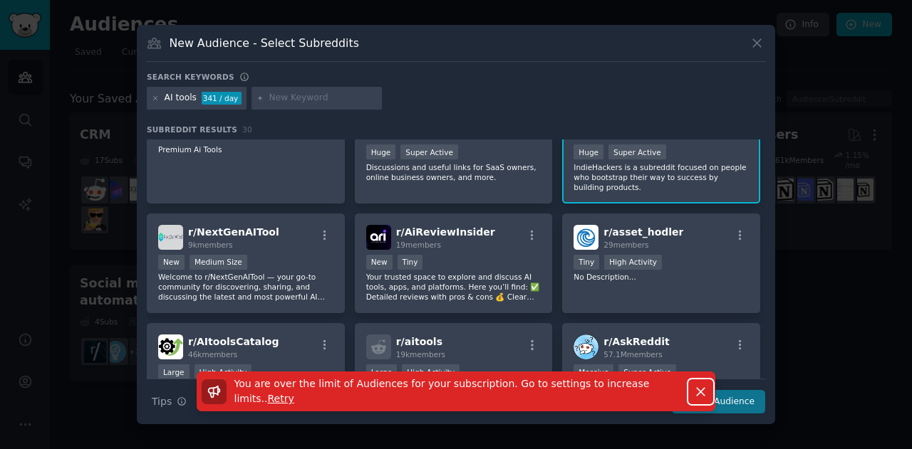
click at [701, 396] on icon "button" at bounding box center [700, 392] width 15 height 15
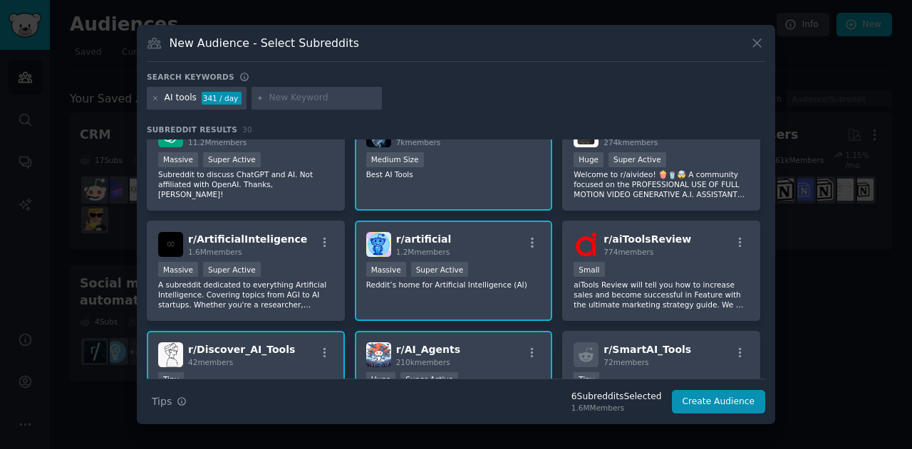
scroll to position [33, 0]
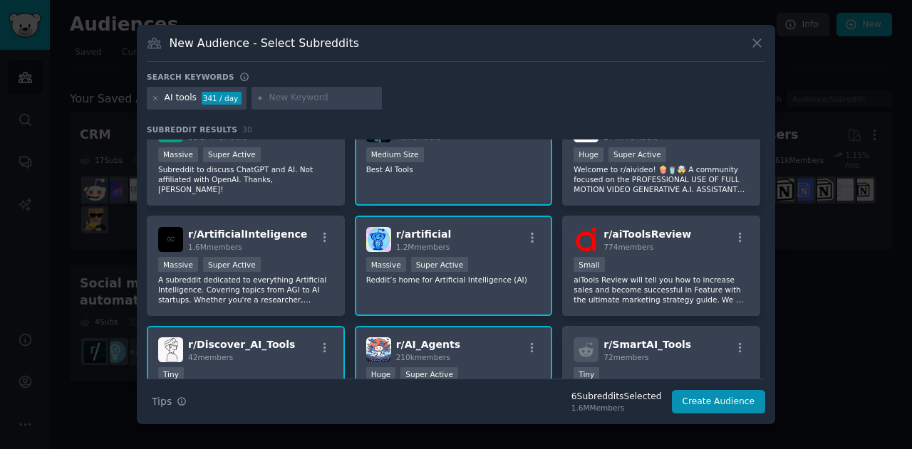
click at [414, 311] on div "r/ artificial 1.2M members 1,000,000+ members Massive Super Active Reddit’s hom…" at bounding box center [454, 266] width 198 height 100
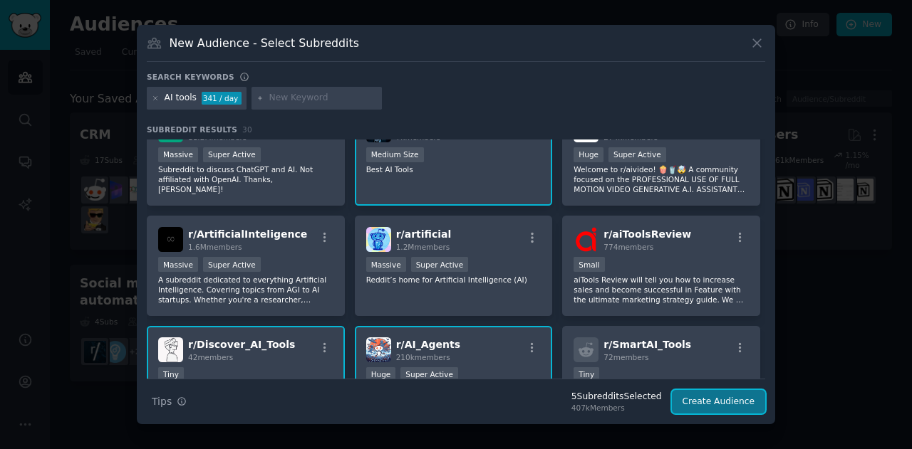
click at [684, 407] on button "Create Audience" at bounding box center [719, 402] width 94 height 24
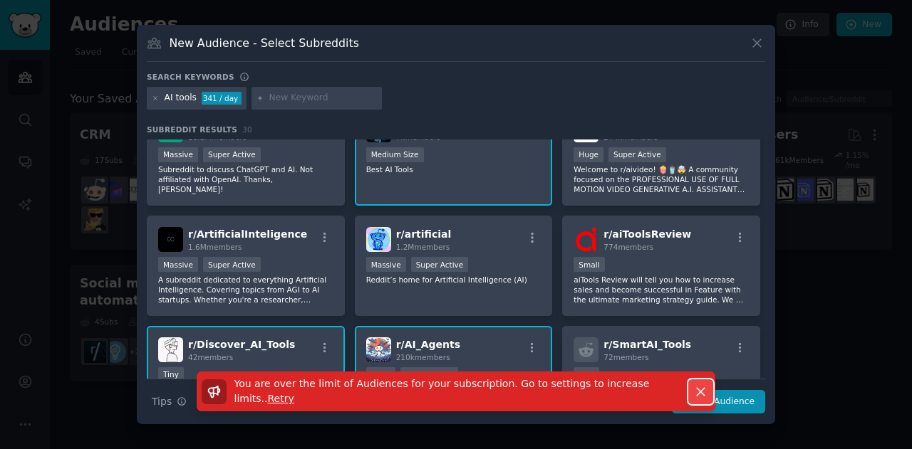
click at [702, 392] on icon "button" at bounding box center [701, 392] width 8 height 8
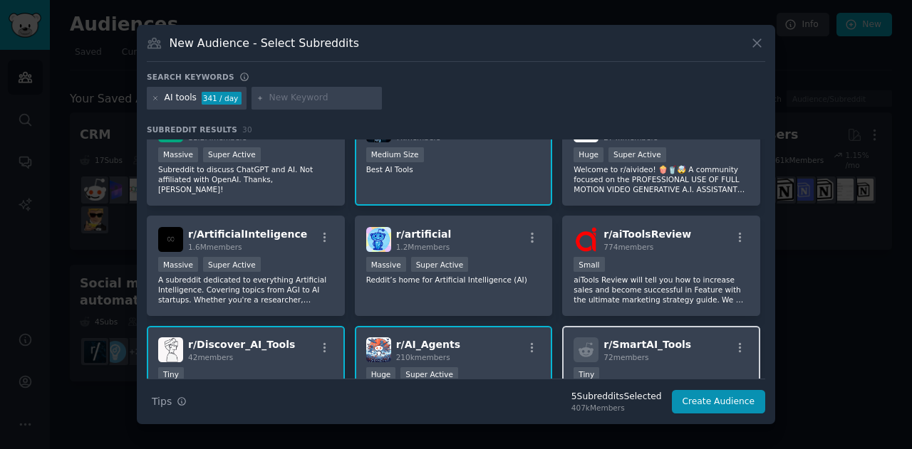
scroll to position [0, 0]
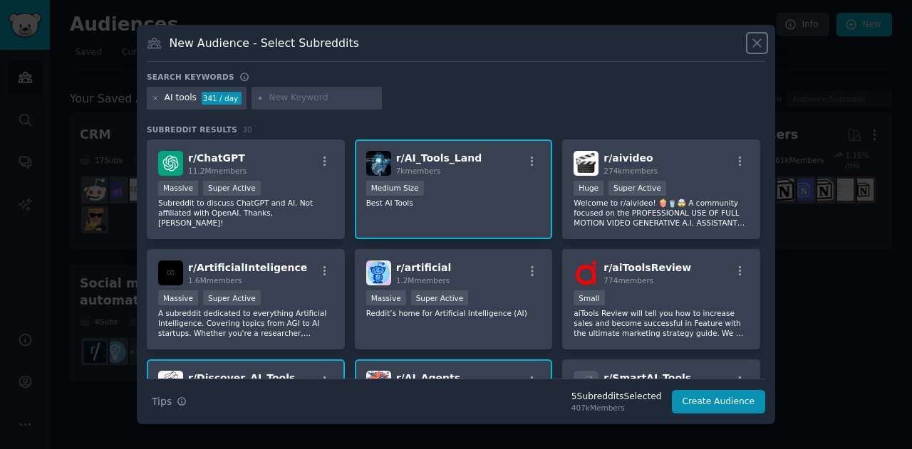
click at [758, 42] on icon at bounding box center [757, 44] width 8 height 8
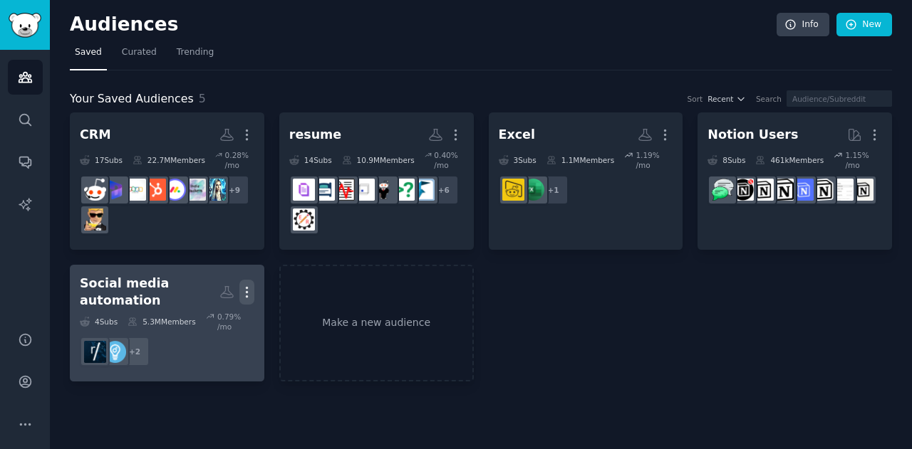
click at [246, 288] on icon "button" at bounding box center [246, 292] width 15 height 15
click at [224, 318] on p "Delete" at bounding box center [208, 322] width 33 height 15
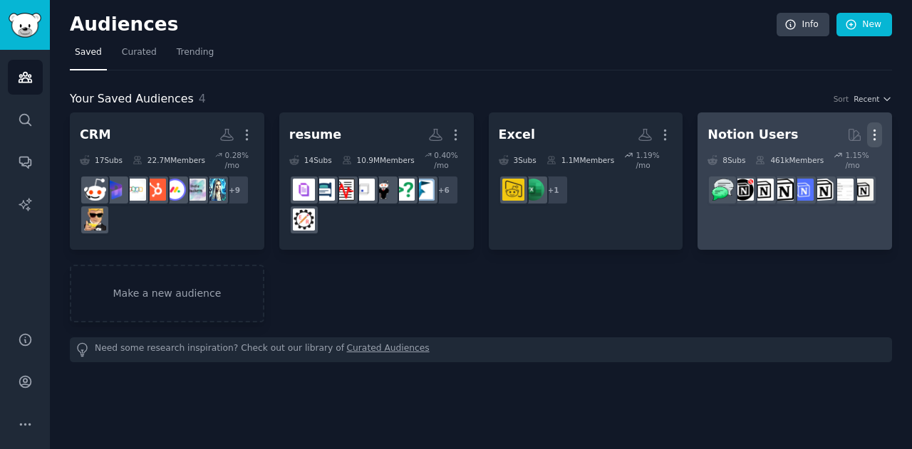
click at [873, 127] on icon "button" at bounding box center [874, 134] width 15 height 15
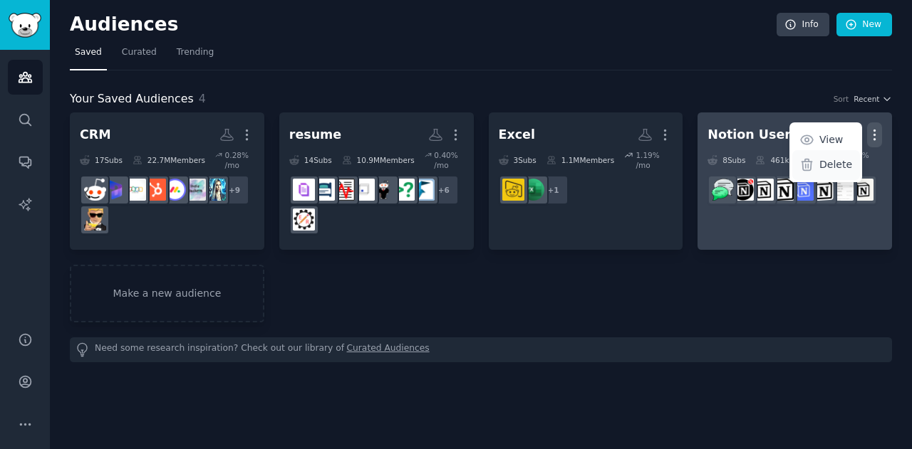
click at [831, 167] on p "Delete" at bounding box center [835, 164] width 33 height 15
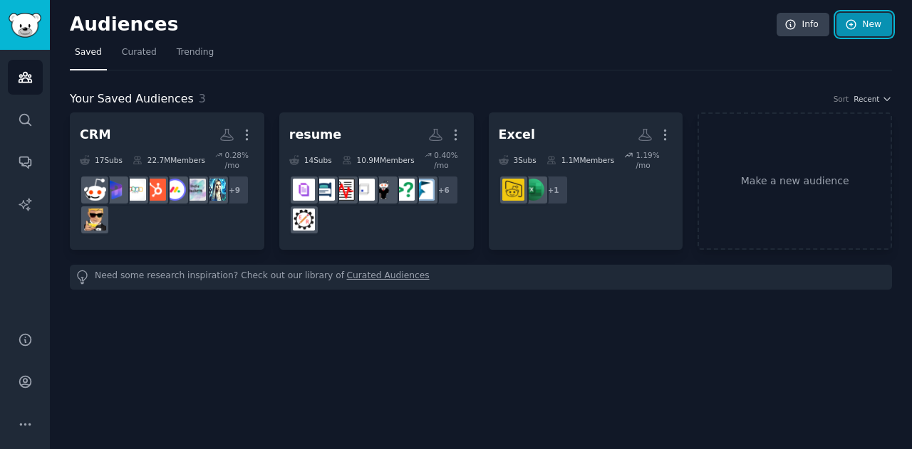
click at [857, 28] on icon at bounding box center [851, 25] width 13 height 13
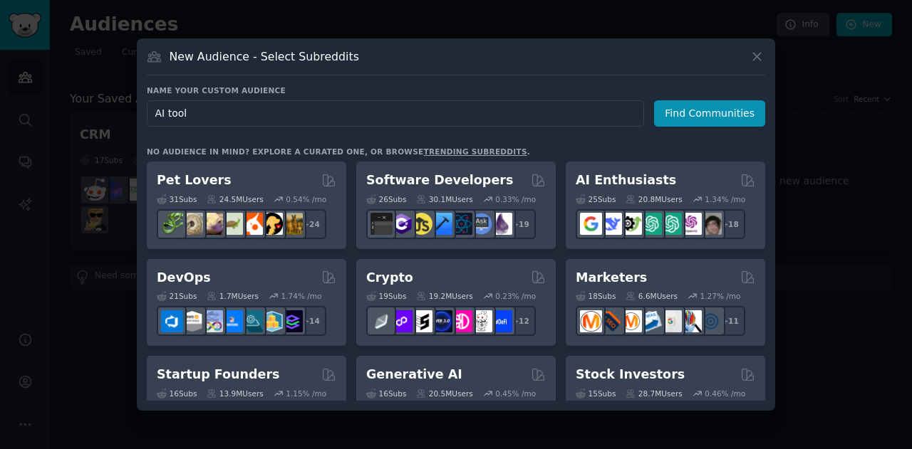
type input "AI tools"
click button "Find Communities" at bounding box center [709, 113] width 111 height 26
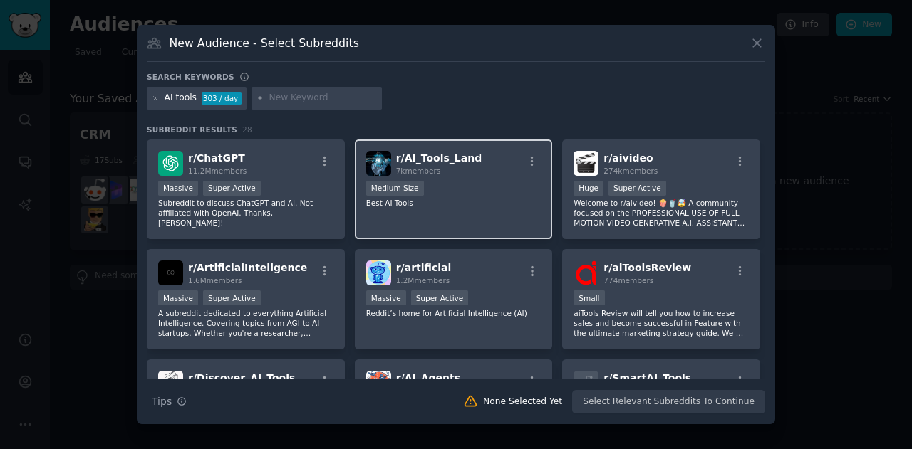
click at [447, 200] on p "Best AI Tools" at bounding box center [453, 203] width 175 height 10
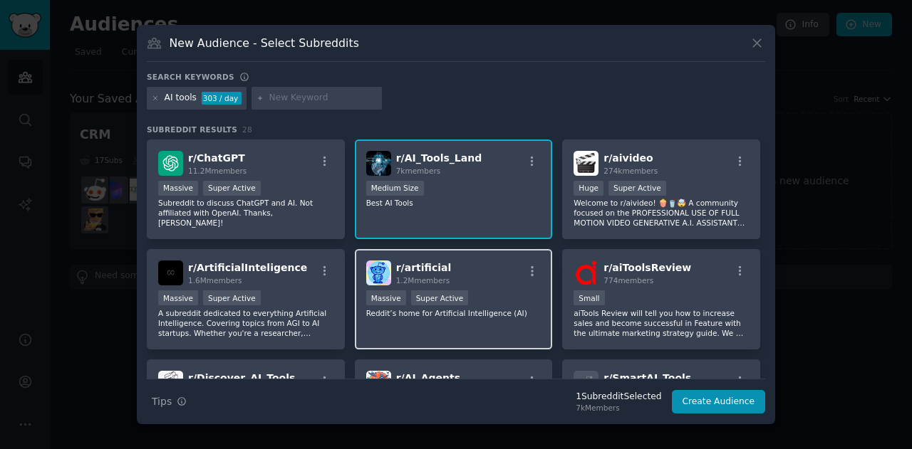
click at [390, 306] on div "Massive Super Active" at bounding box center [453, 300] width 175 height 18
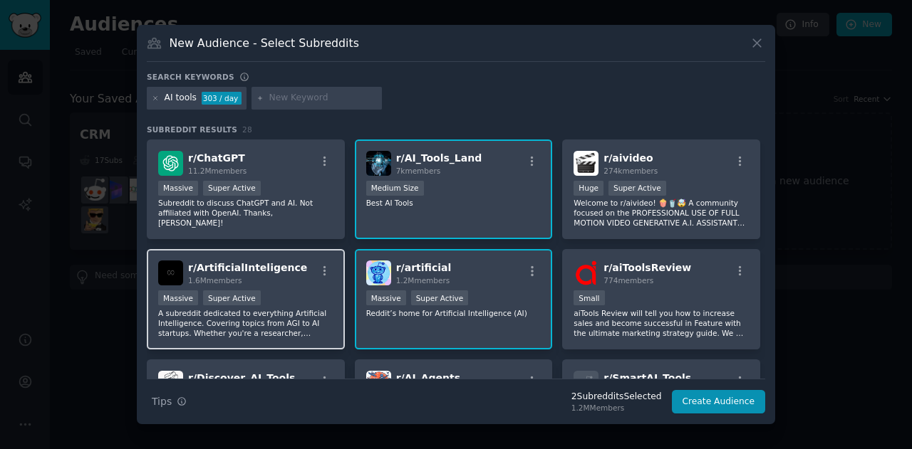
click at [308, 303] on div "Massive Super Active" at bounding box center [245, 300] width 175 height 18
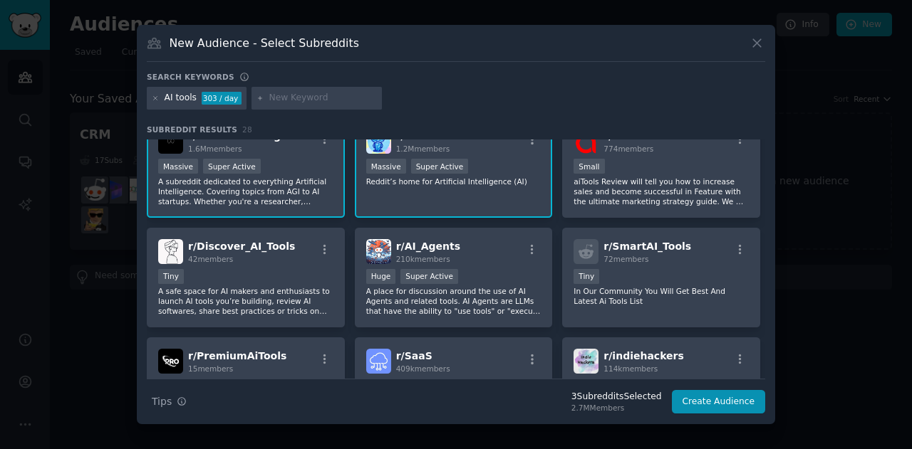
scroll to position [158, 0]
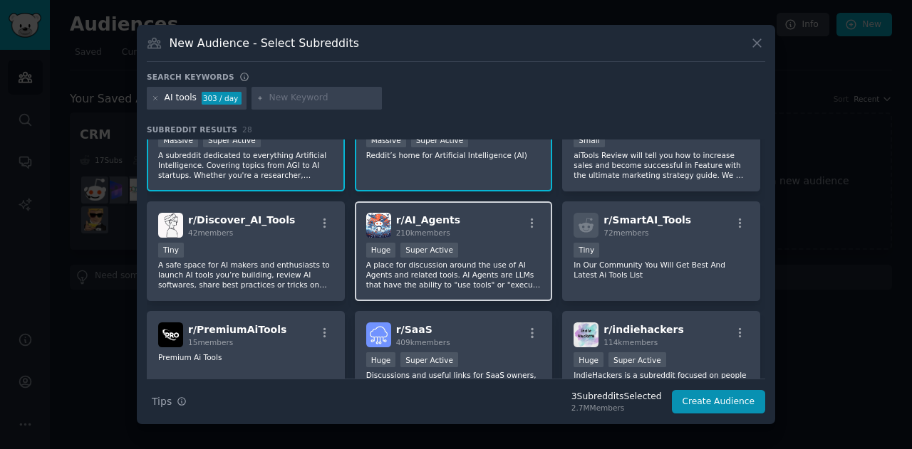
click at [399, 275] on p "A place for discussion around the use of AI Agents and related tools. AI Agents…" at bounding box center [453, 275] width 175 height 30
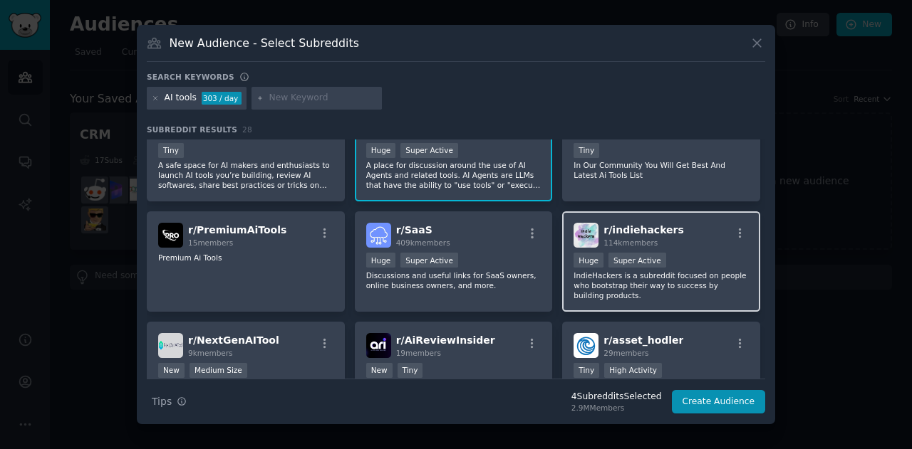
scroll to position [259, 0]
click at [668, 256] on div ">= 95th percentile for submissions / day Huge Super Active" at bounding box center [660, 261] width 175 height 18
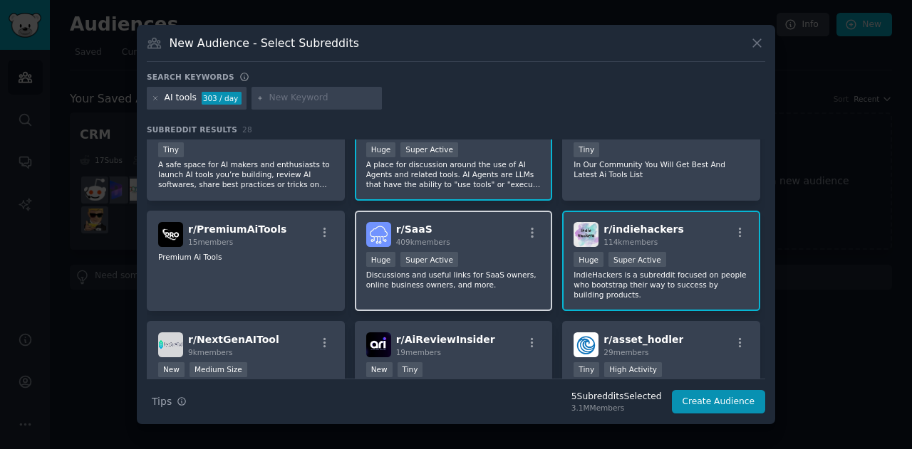
click at [474, 267] on div "Huge Super Active" at bounding box center [453, 261] width 175 height 18
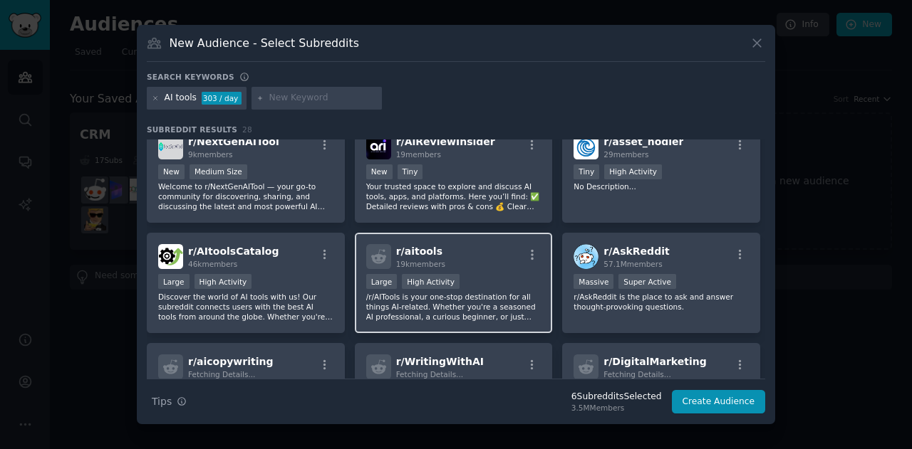
scroll to position [457, 0]
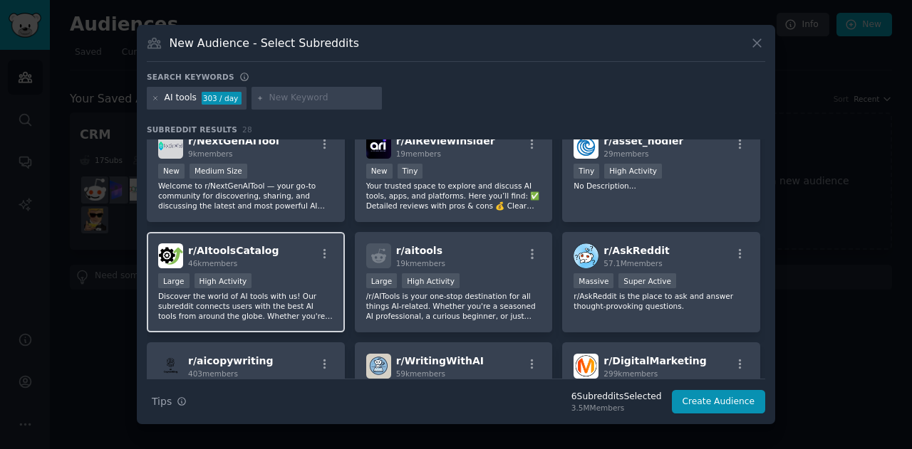
click at [261, 297] on p "Discover the world of AI tools with us! Our subreddit connects users with the b…" at bounding box center [245, 306] width 175 height 30
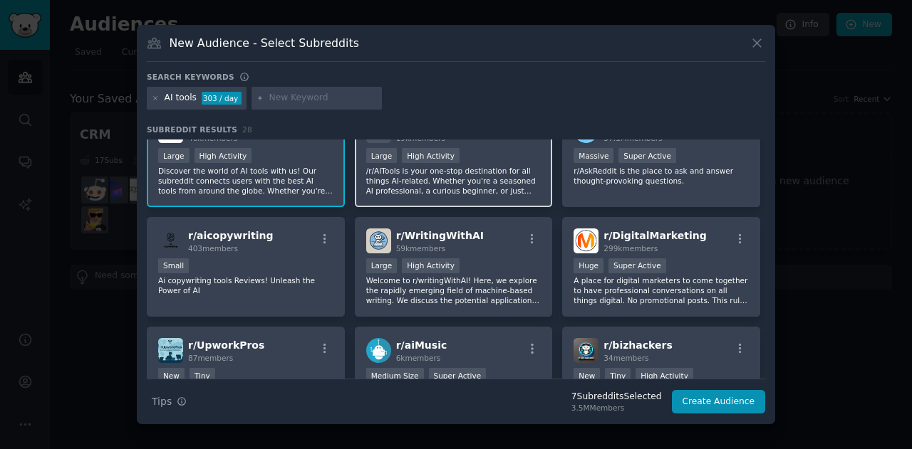
scroll to position [587, 0]
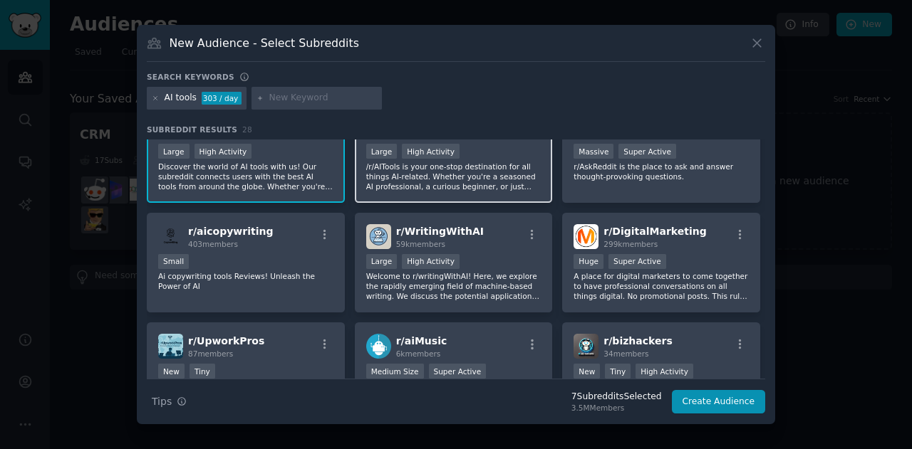
click at [454, 168] on p "/r/AITools is your one-stop destination for all things AI-related. Whether you'…" at bounding box center [453, 177] width 175 height 30
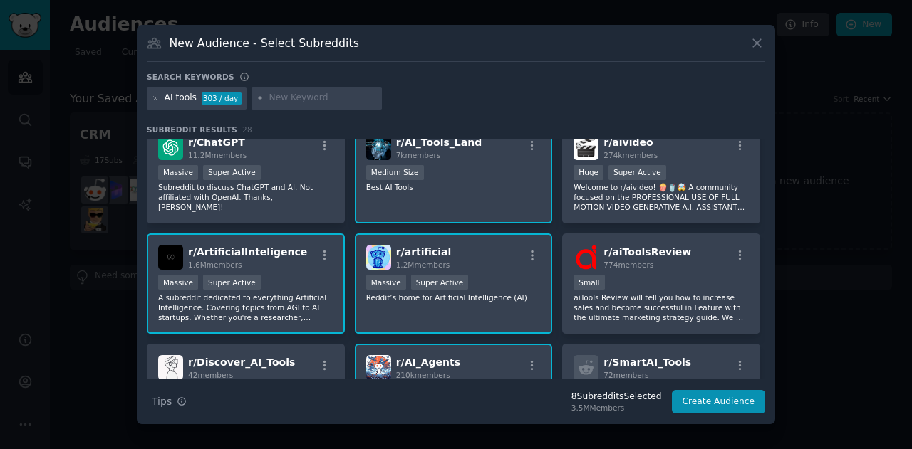
scroll to position [0, 0]
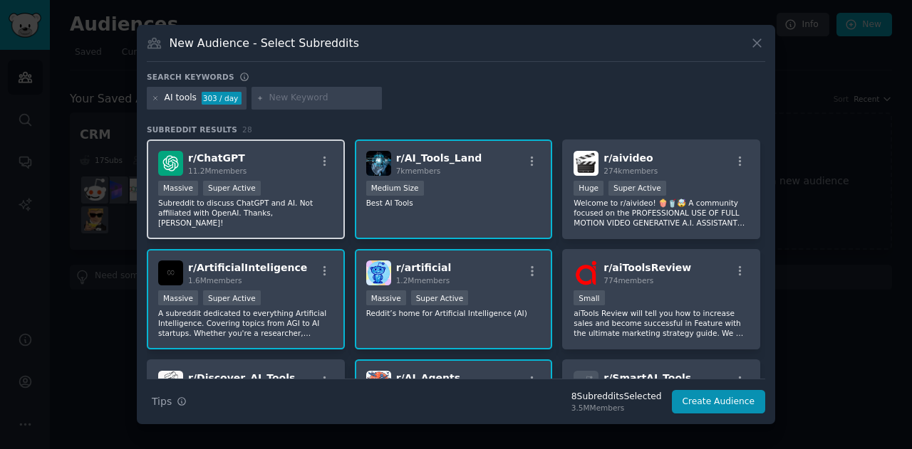
click at [290, 200] on p "Subreddit to discuss ChatGPT and AI. Not affiliated with OpenAI. Thanks, Nat!" at bounding box center [245, 213] width 175 height 30
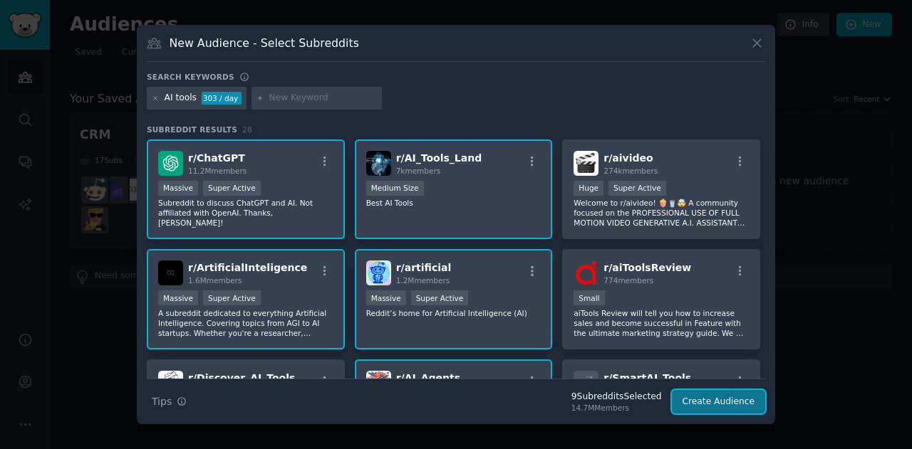
click at [709, 407] on button "Create Audience" at bounding box center [719, 402] width 94 height 24
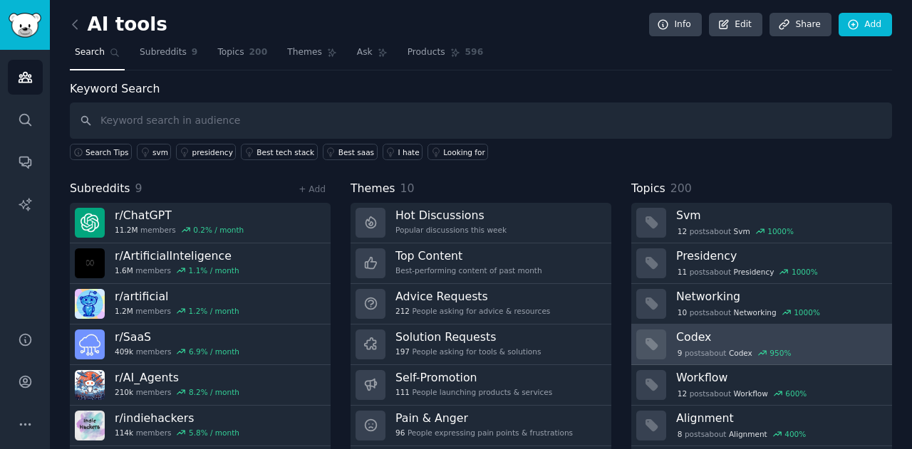
scroll to position [38, 0]
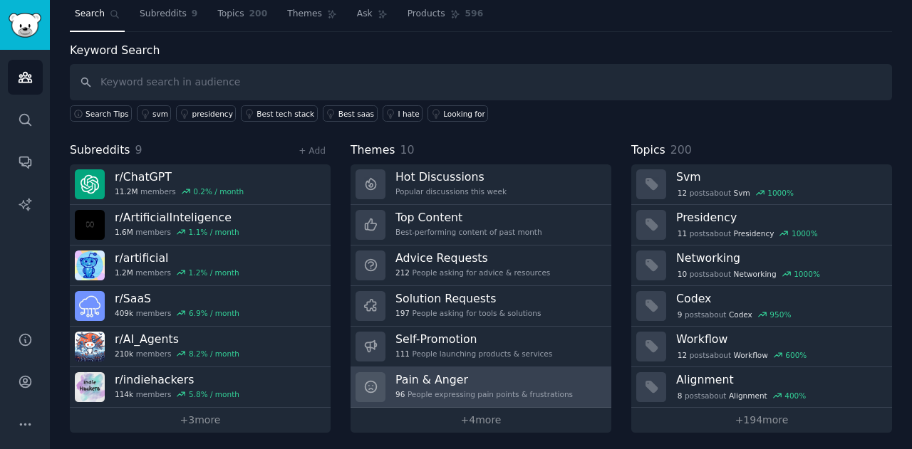
click at [461, 391] on div "96 People expressing pain points & frustrations" at bounding box center [483, 395] width 177 height 10
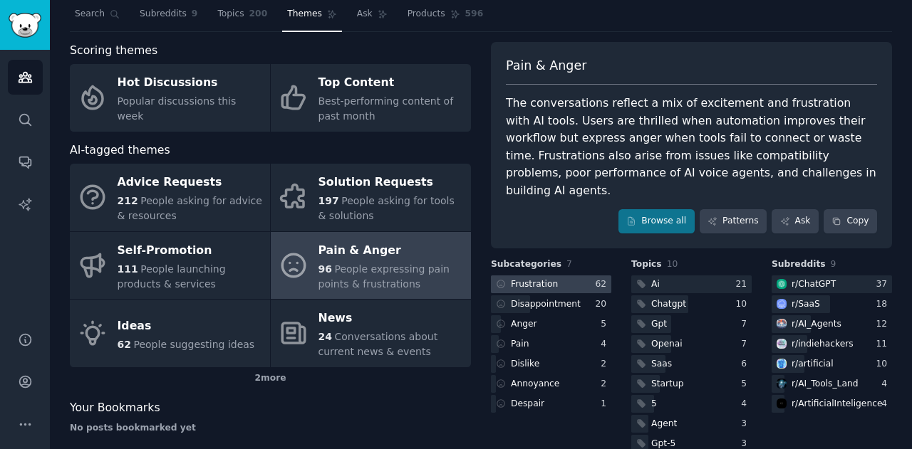
click at [558, 276] on div at bounding box center [551, 285] width 120 height 18
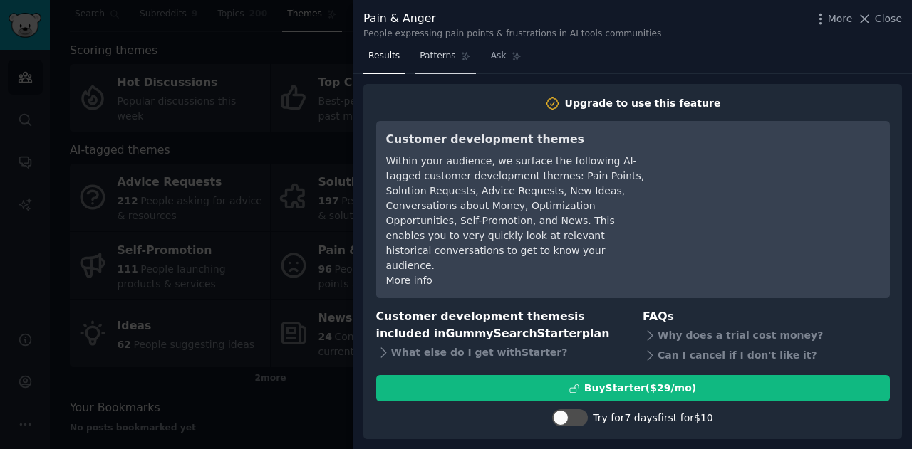
click at [432, 58] on span "Patterns" at bounding box center [437, 56] width 36 height 13
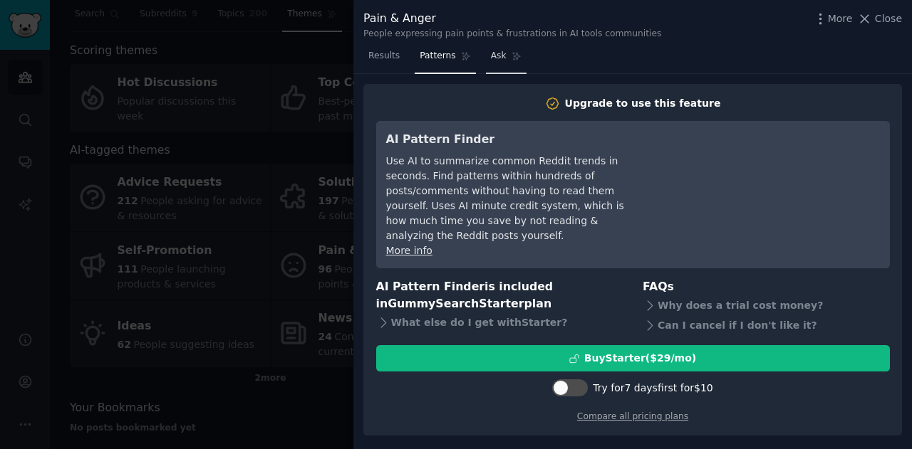
click at [512, 56] on icon at bounding box center [516, 57] width 8 height 8
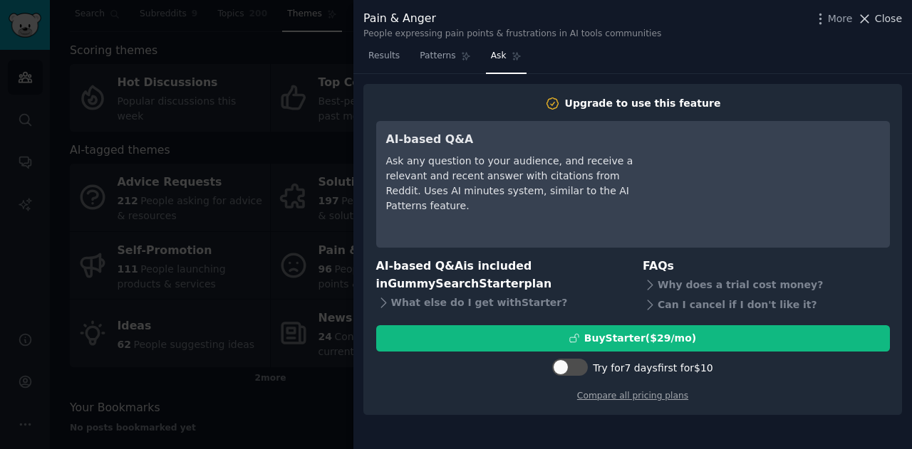
click at [879, 16] on span "Close" at bounding box center [888, 18] width 27 height 15
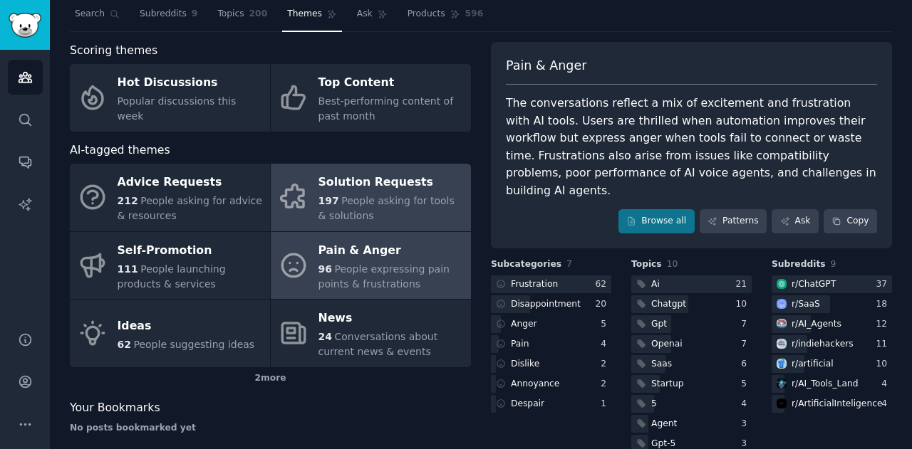
click at [304, 201] on icon at bounding box center [293, 197] width 30 height 30
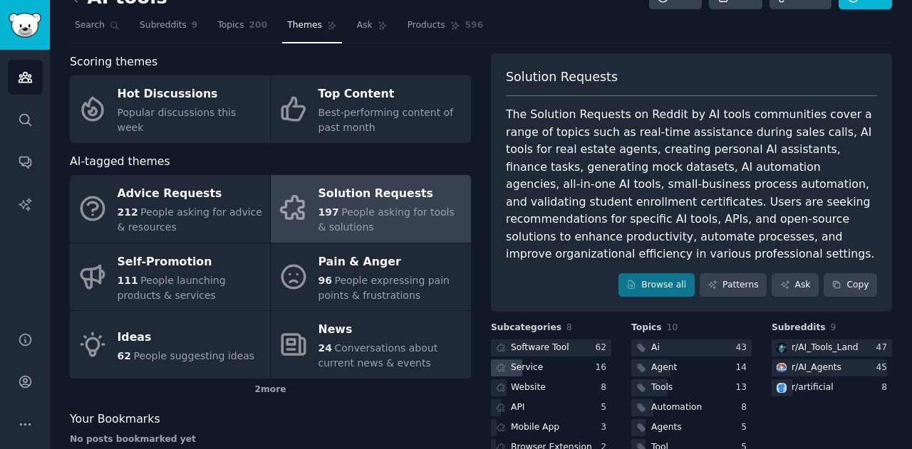
scroll to position [26, 0]
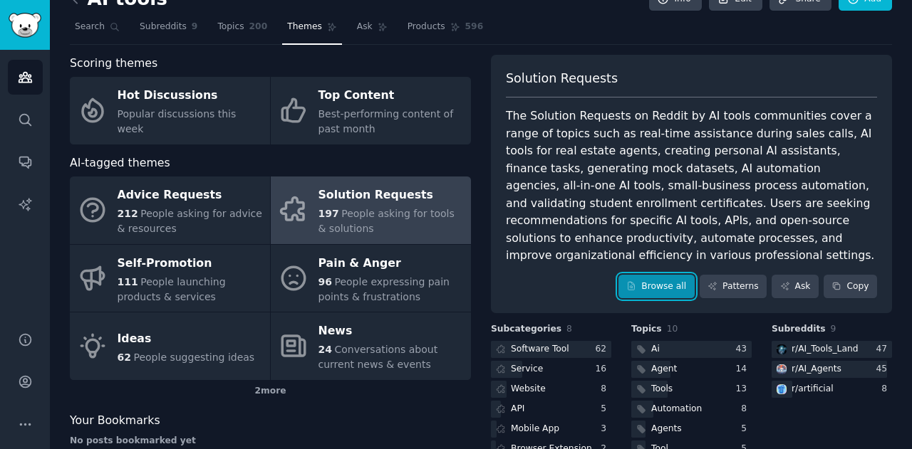
click at [660, 275] on link "Browse all" at bounding box center [656, 287] width 76 height 24
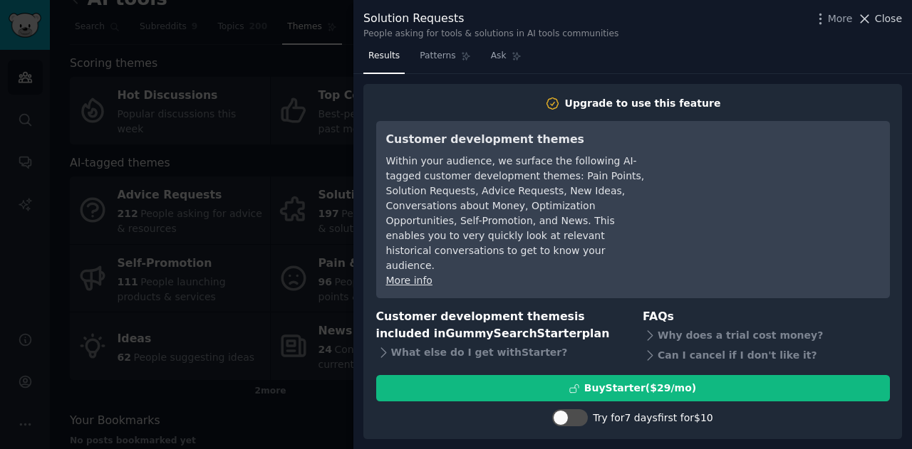
click at [862, 18] on icon at bounding box center [864, 18] width 15 height 15
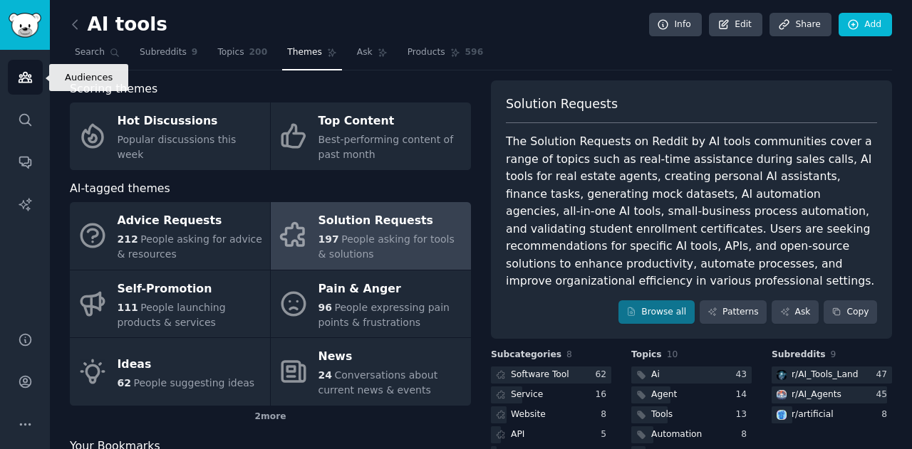
click at [33, 76] on link "Audiences" at bounding box center [25, 77] width 35 height 35
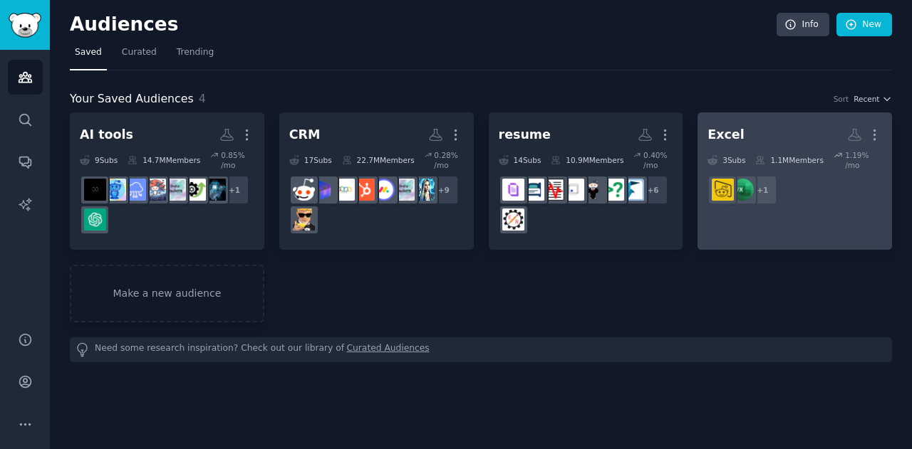
click at [765, 132] on h2 "Excel More" at bounding box center [794, 134] width 174 height 25
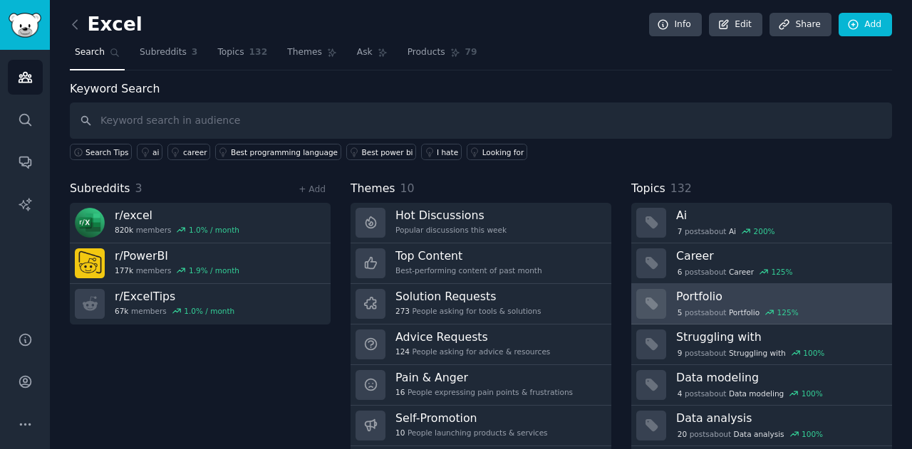
click at [726, 304] on div "5 post s about Portfolio 125 %" at bounding box center [779, 311] width 206 height 15
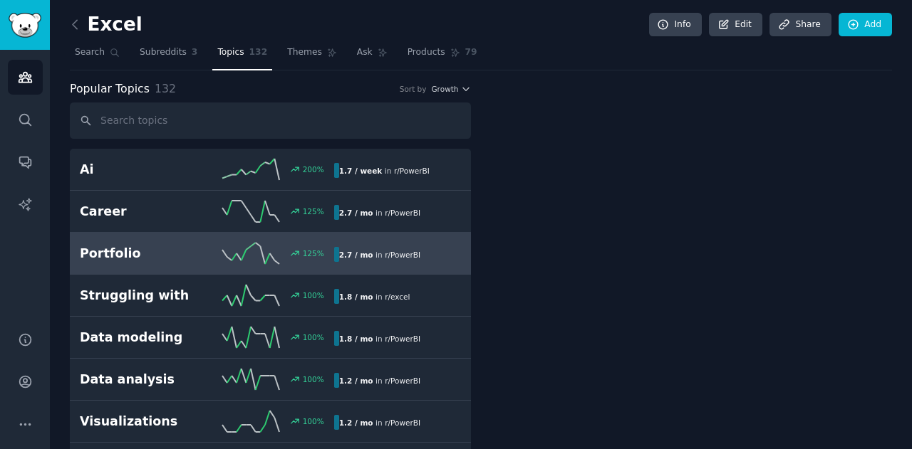
scroll to position [38, 0]
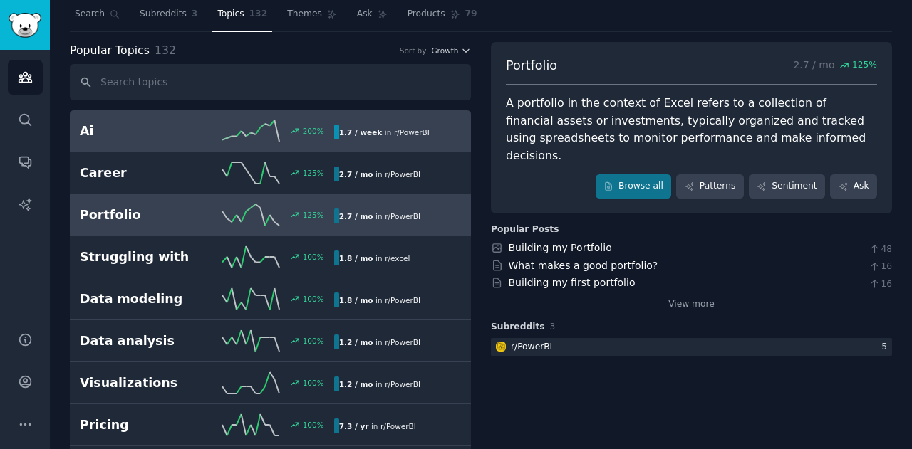
click at [183, 110] on link "Ai 200 % 1.7 / week in r/ PowerBI" at bounding box center [270, 131] width 401 height 42
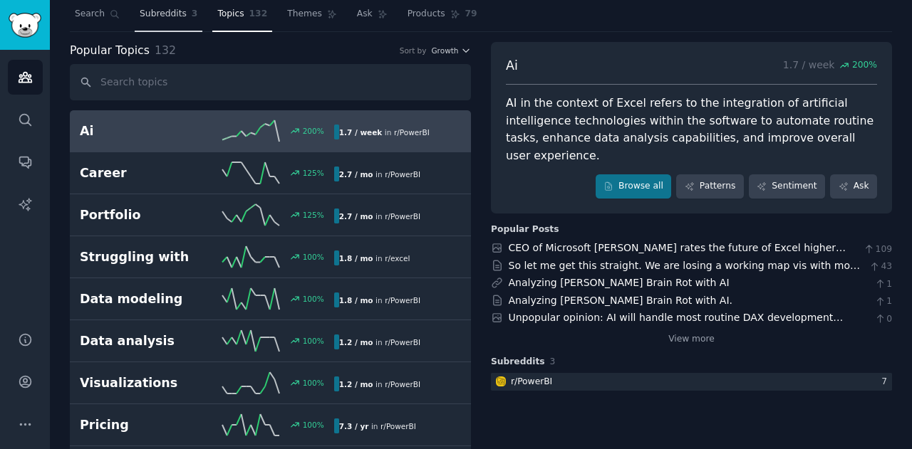
click at [165, 24] on link "Subreddits 3" at bounding box center [169, 17] width 68 height 29
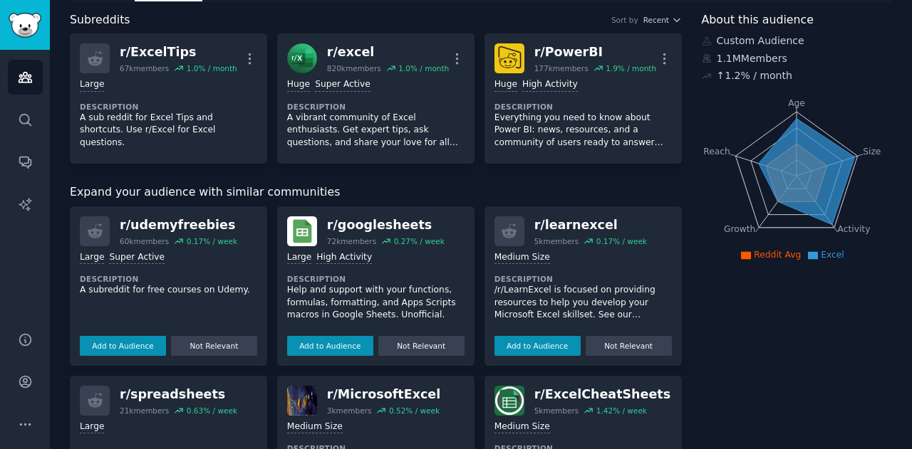
scroll to position [74, 0]
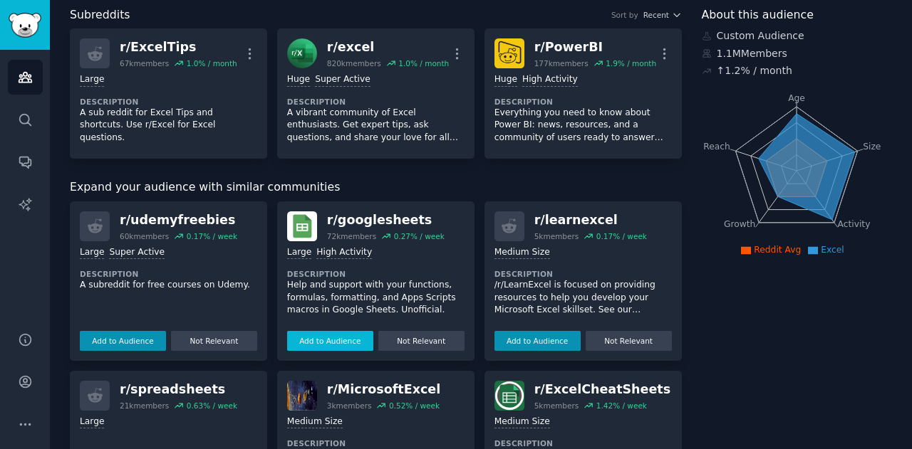
click at [328, 335] on button "Add to Audience" at bounding box center [330, 341] width 86 height 20
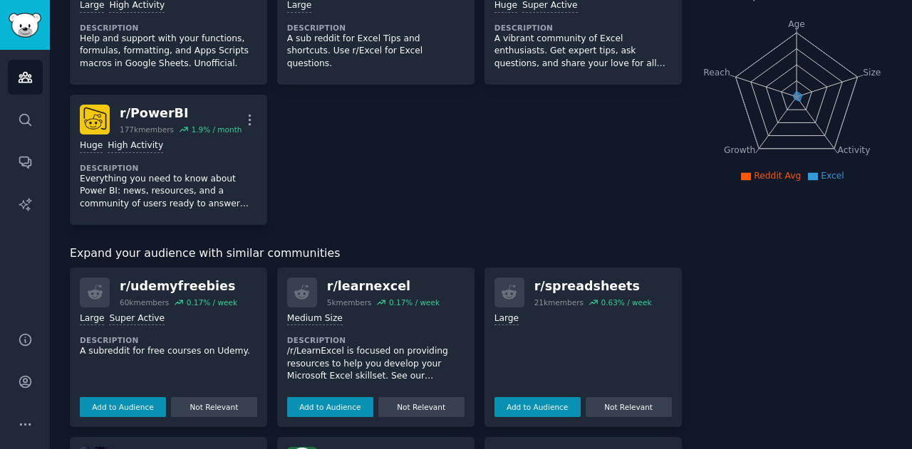
scroll to position [149, 0]
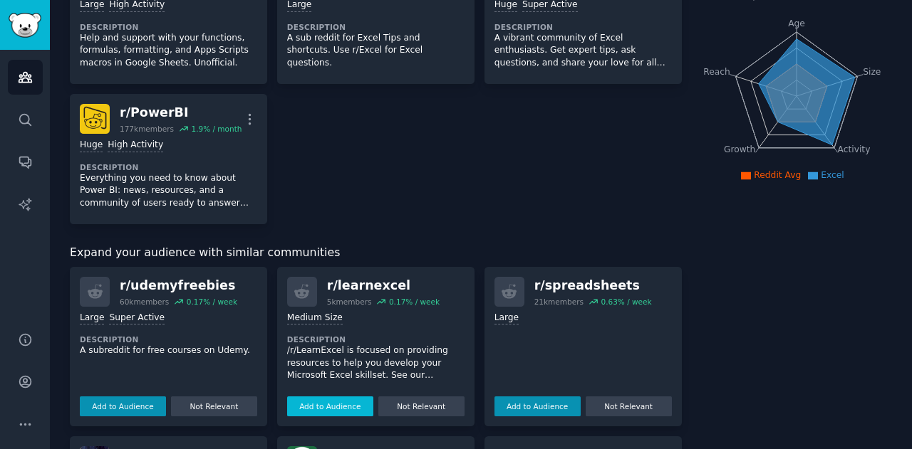
click at [335, 402] on button "Add to Audience" at bounding box center [330, 407] width 86 height 20
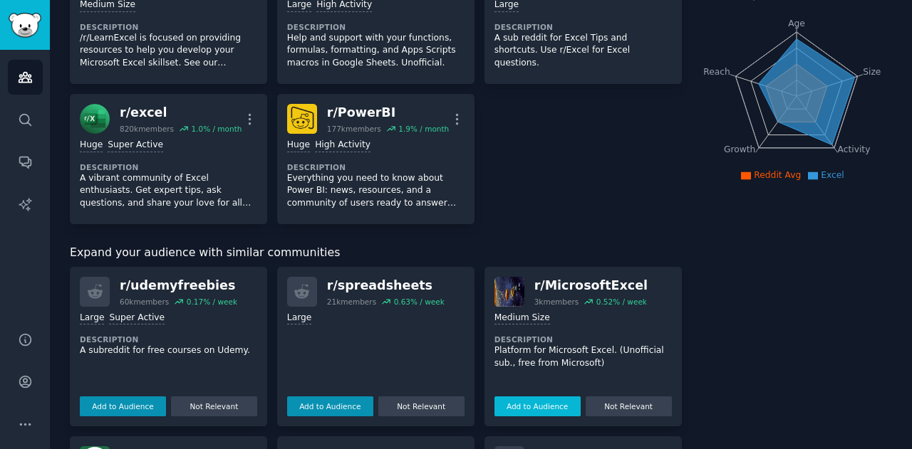
click at [540, 397] on button "Add to Audience" at bounding box center [537, 407] width 86 height 20
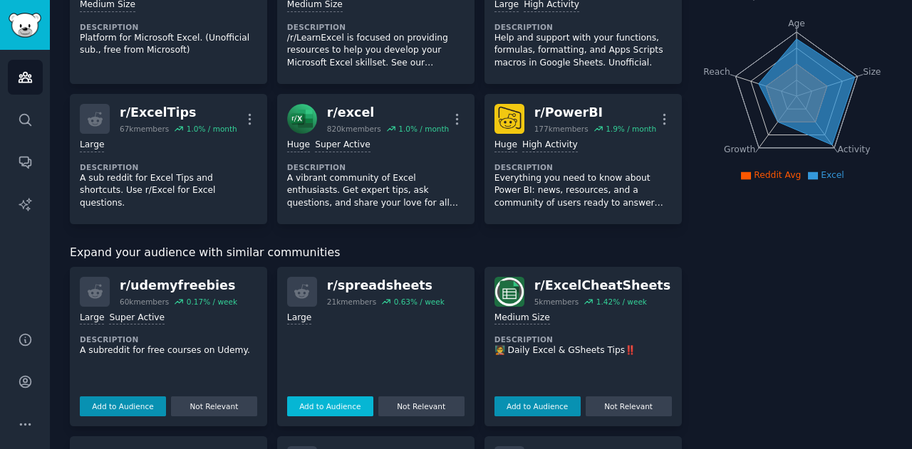
click at [321, 398] on button "Add to Audience" at bounding box center [330, 407] width 86 height 20
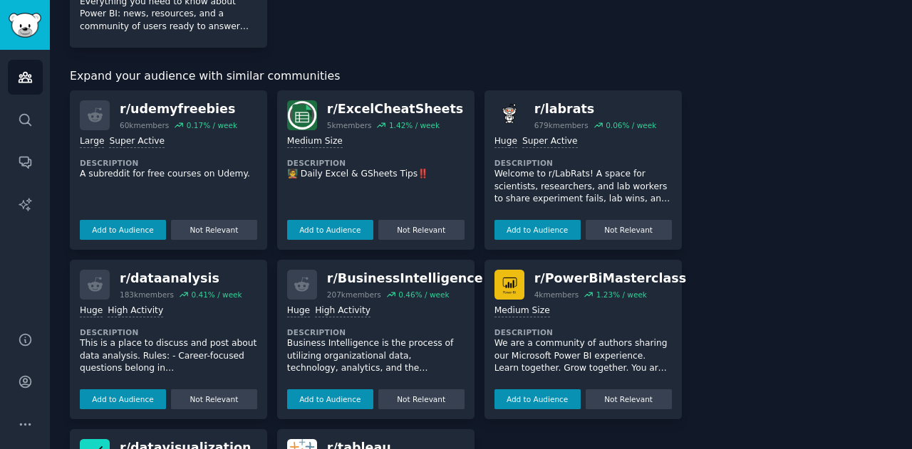
scroll to position [478, 0]
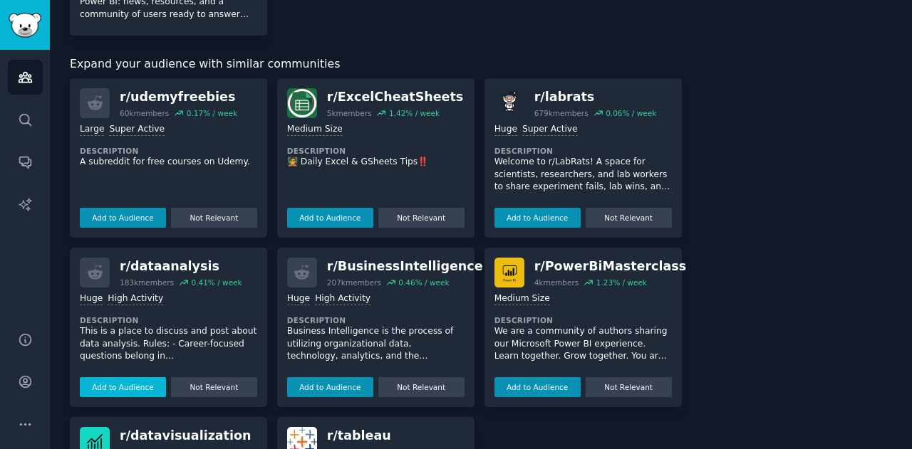
click at [122, 390] on button "Add to Audience" at bounding box center [123, 387] width 86 height 20
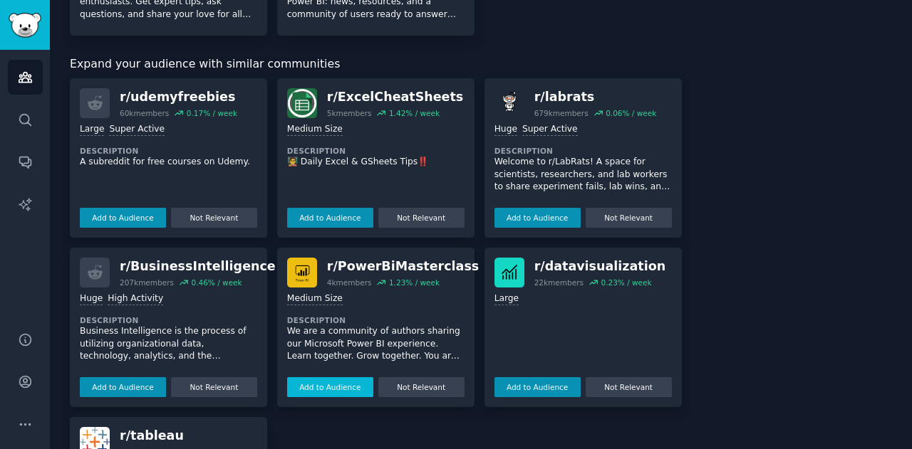
click at [315, 384] on button "Add to Audience" at bounding box center [330, 387] width 86 height 20
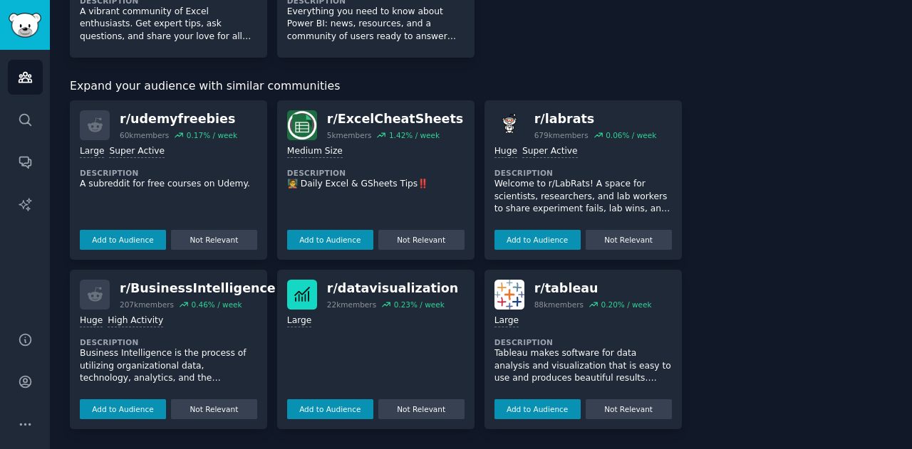
scroll to position [454, 0]
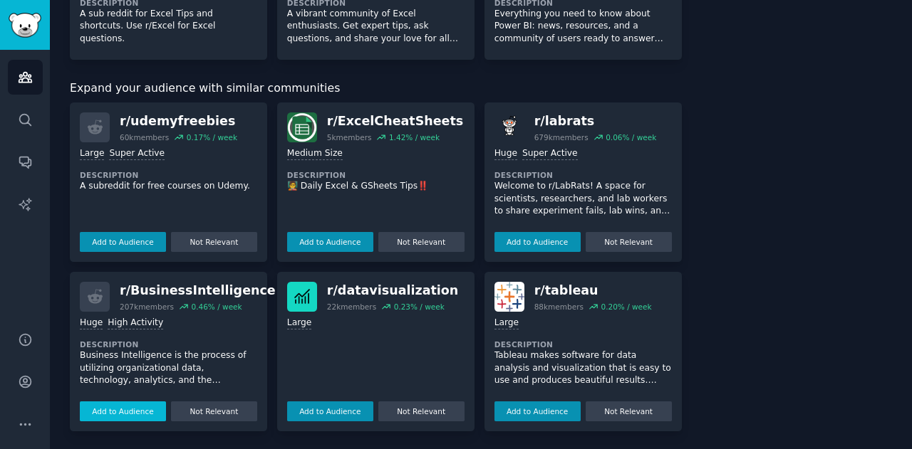
click at [135, 410] on button "Add to Audience" at bounding box center [123, 412] width 86 height 20
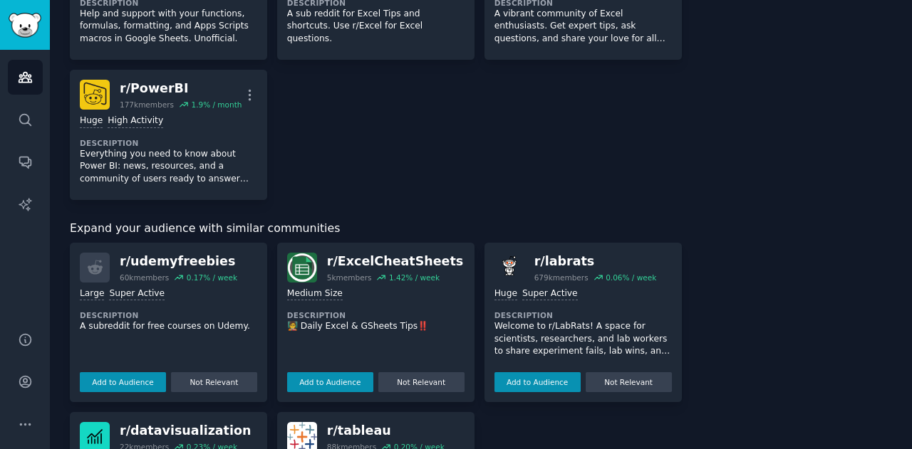
scroll to position [594, 0]
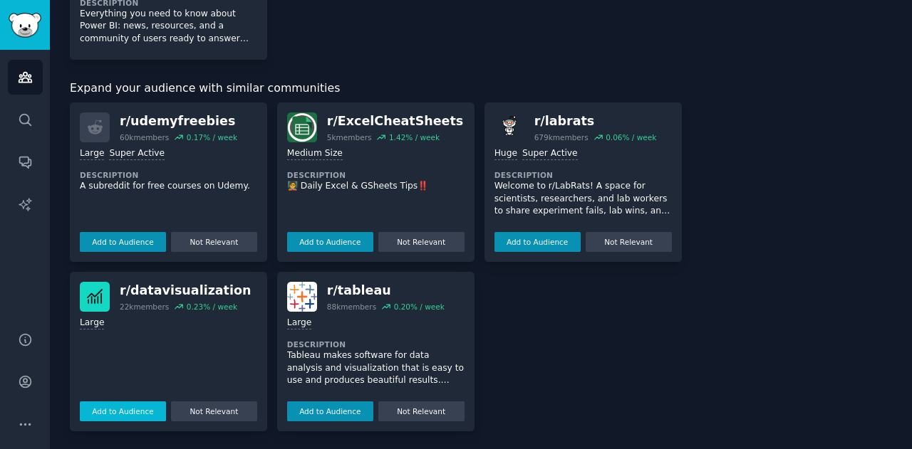
click at [150, 410] on button "Add to Audience" at bounding box center [123, 412] width 86 height 20
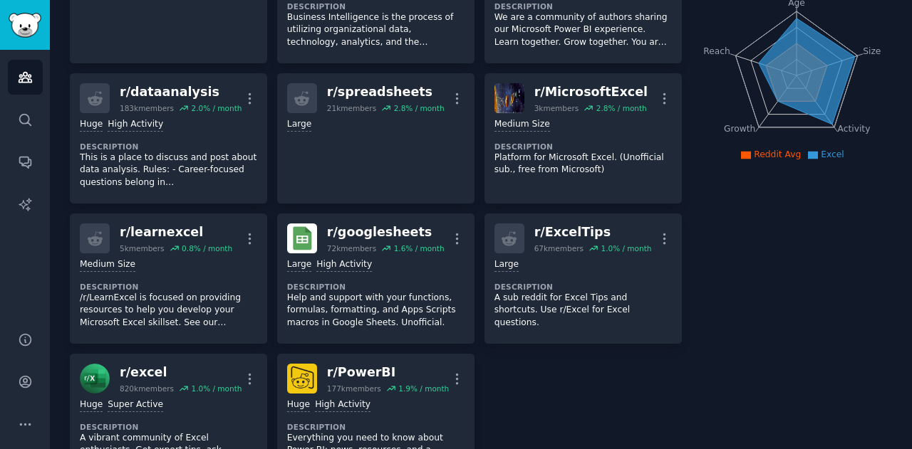
scroll to position [0, 0]
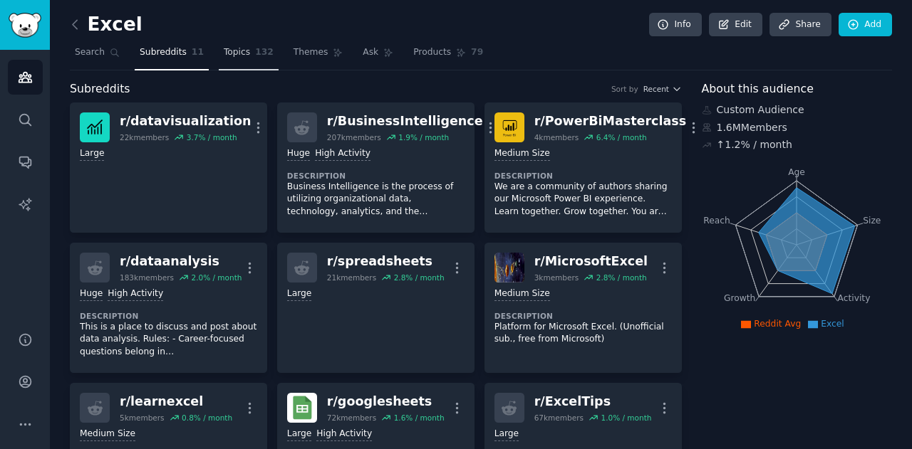
click at [219, 66] on link "Topics 132" at bounding box center [249, 55] width 60 height 29
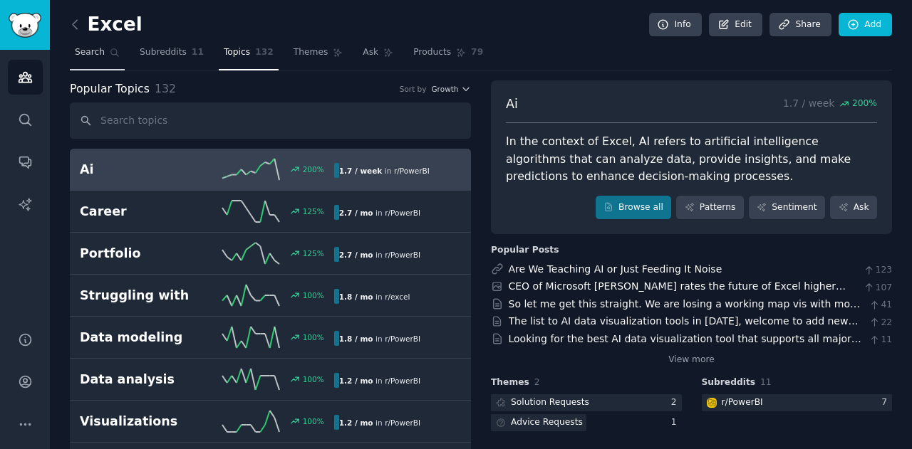
click at [78, 50] on span "Search" at bounding box center [90, 52] width 30 height 13
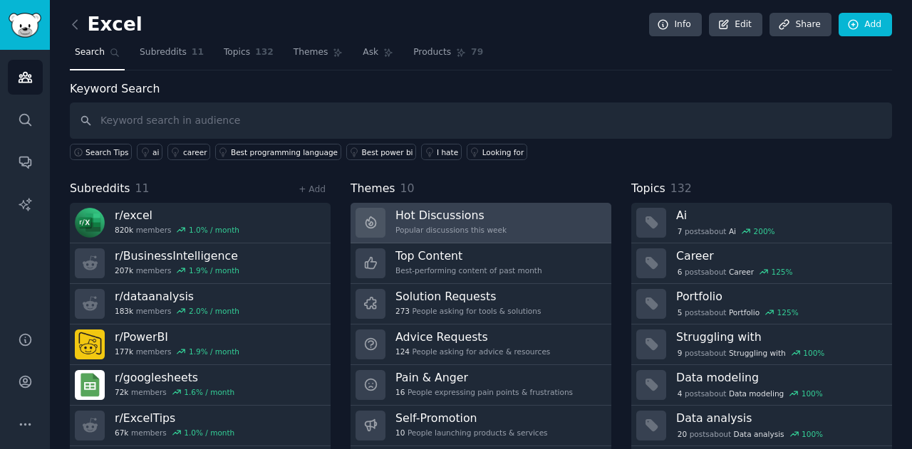
scroll to position [38, 0]
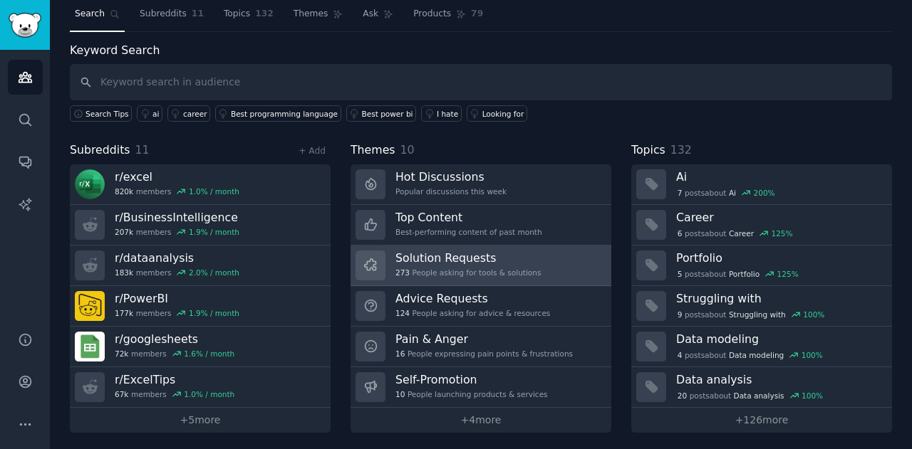
click at [427, 251] on h3 "Solution Requests" at bounding box center [467, 258] width 145 height 15
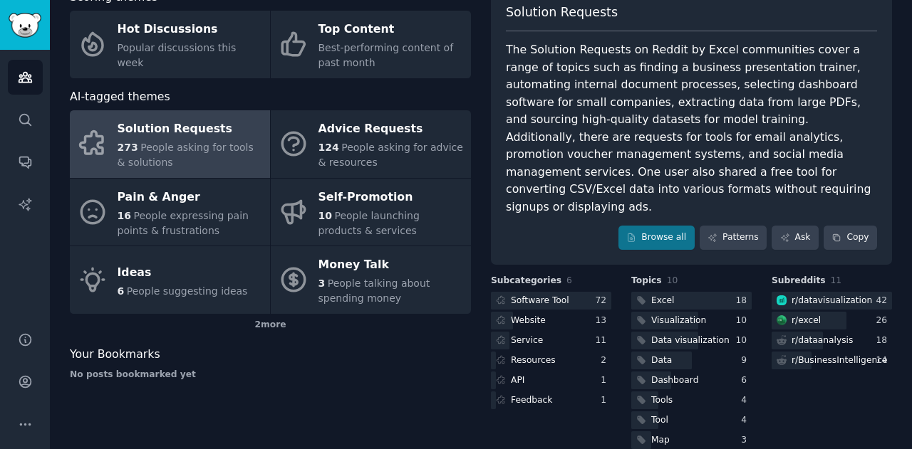
scroll to position [93, 0]
